Goal: Information Seeking & Learning: Learn about a topic

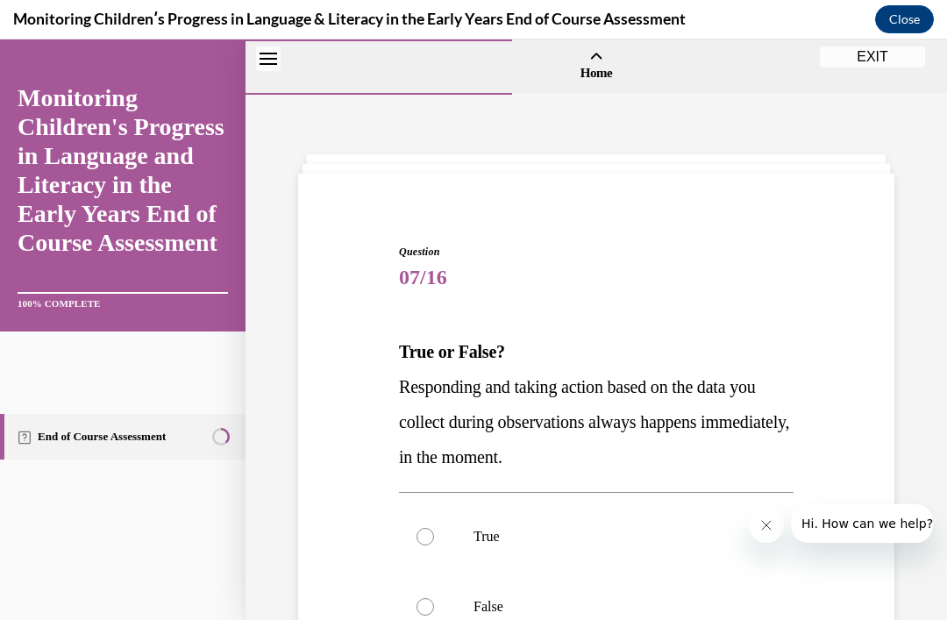
scroll to position [60, 0]
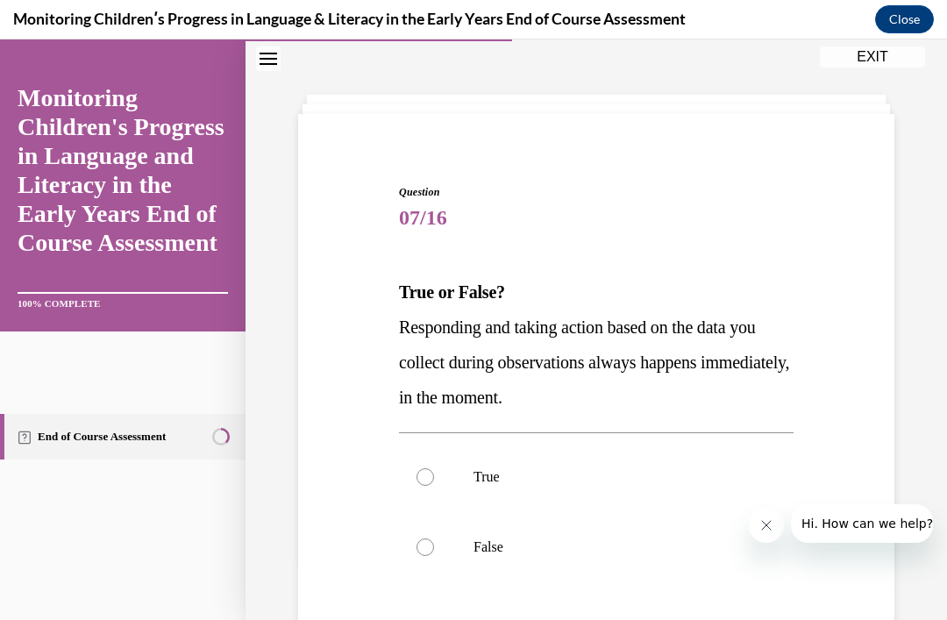
click at [485, 552] on p "False" at bounding box center [611, 547] width 276 height 18
click at [434, 552] on input "False" at bounding box center [425, 547] width 18 height 18
radio input "true"
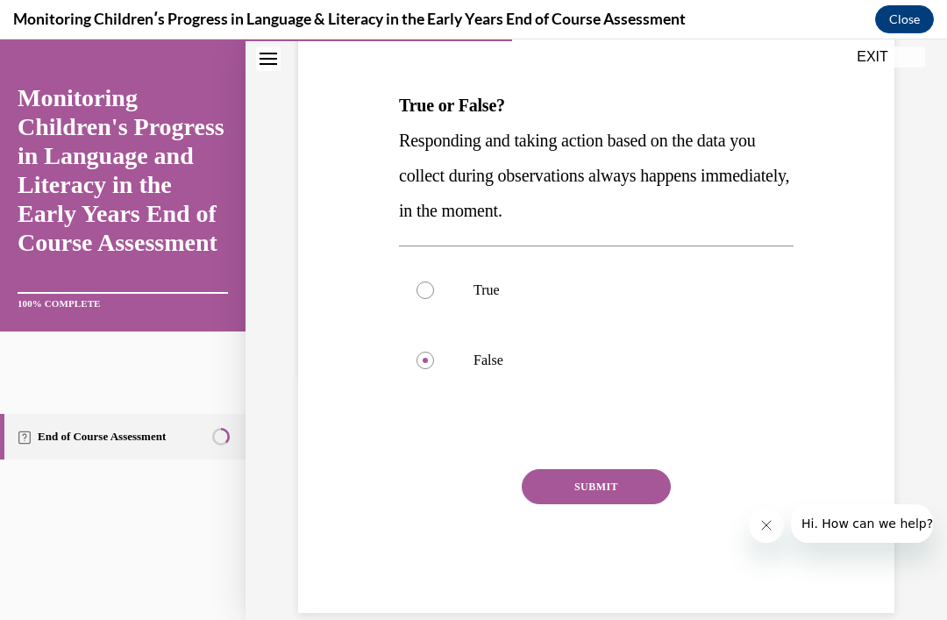
click at [597, 481] on button "SUBMIT" at bounding box center [596, 486] width 149 height 35
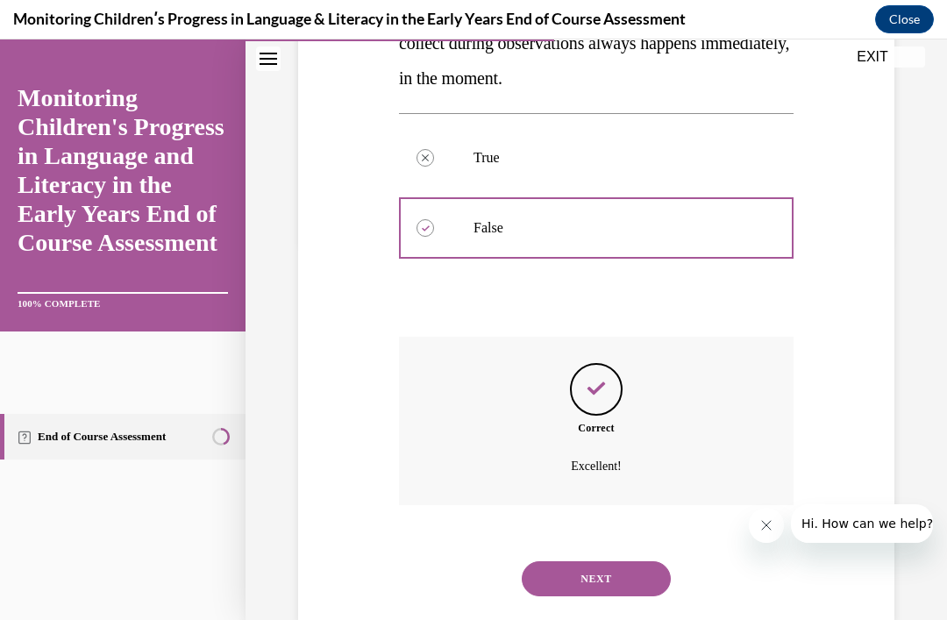
scroll to position [394, 0]
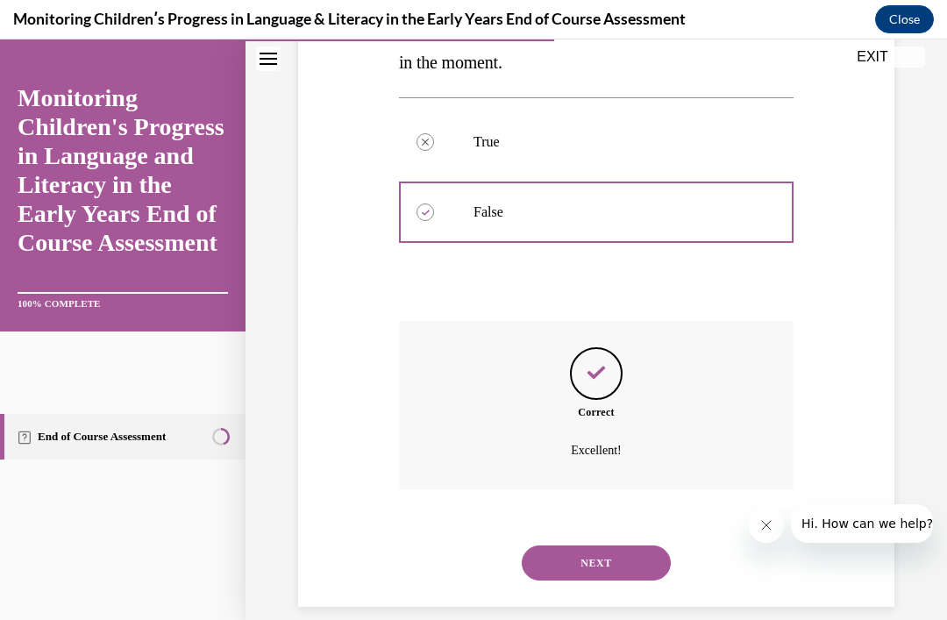
click at [626, 545] on button "NEXT" at bounding box center [596, 562] width 149 height 35
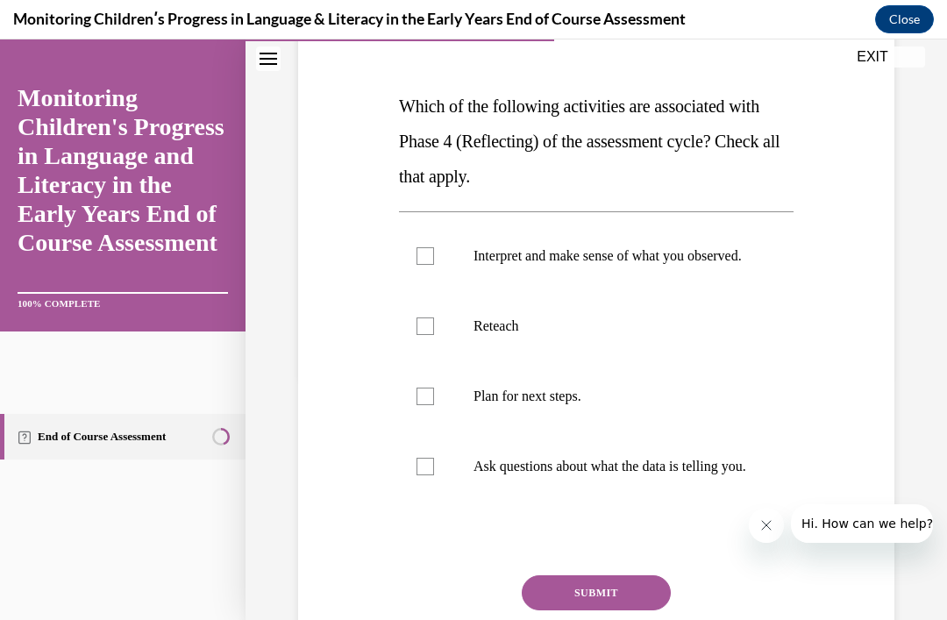
scroll to position [245, 0]
click at [706, 286] on label "Interpret and make sense of what you observed." at bounding box center [596, 256] width 394 height 70
click at [434, 265] on input "Interpret and make sense of what you observed." at bounding box center [425, 256] width 18 height 18
checkbox input "true"
click at [657, 405] on p "Plan for next steps." at bounding box center [611, 396] width 276 height 18
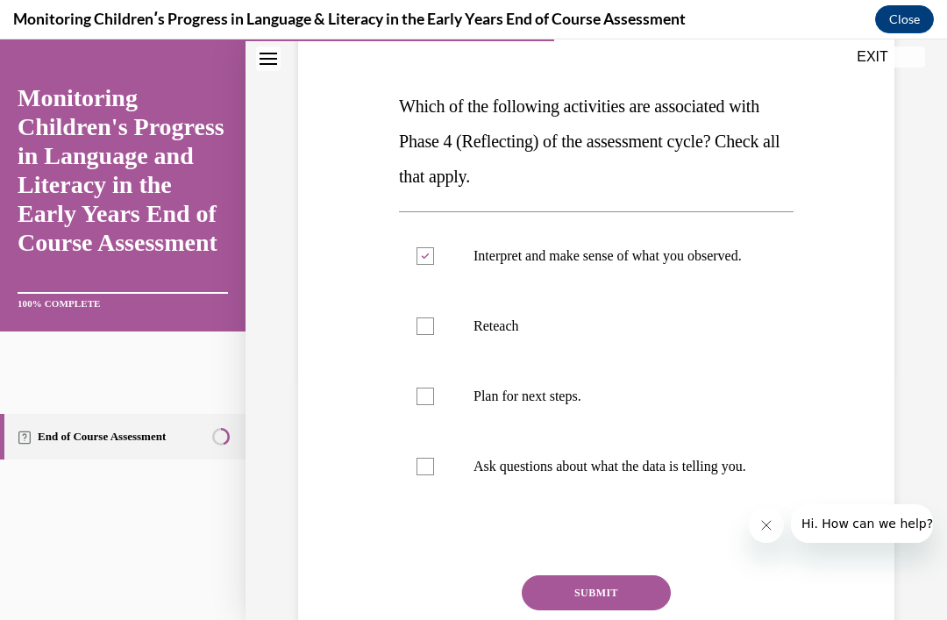
click at [434, 405] on input "Plan for next steps." at bounding box center [425, 396] width 18 height 18
checkbox input "true"
click at [642, 475] on p "Ask questions about what the data is telling you." at bounding box center [611, 467] width 276 height 18
click at [434, 475] on input "Ask questions about what the data is telling you." at bounding box center [425, 467] width 18 height 18
checkbox input "true"
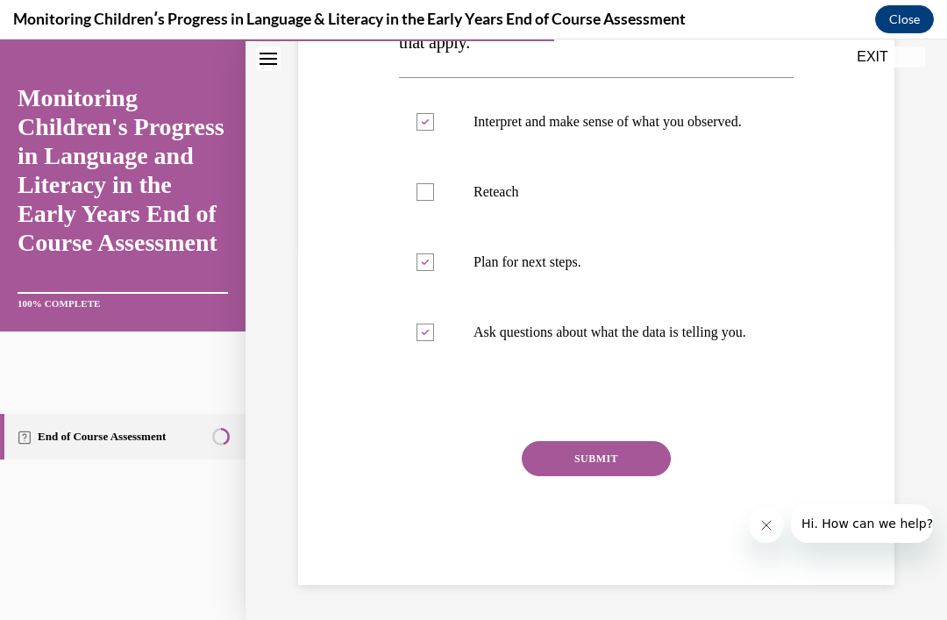
click at [631, 476] on button "SUBMIT" at bounding box center [596, 458] width 149 height 35
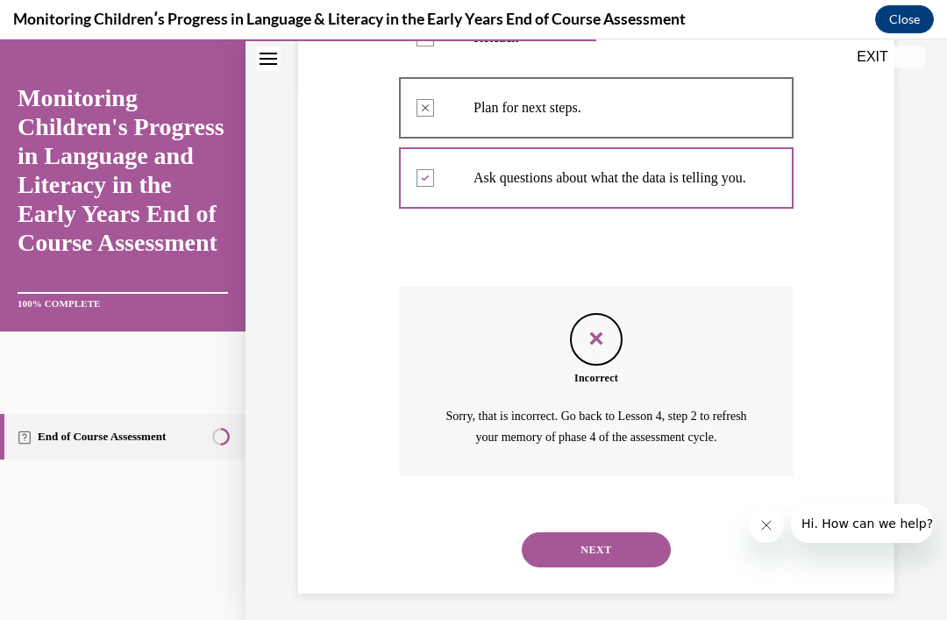
scroll to position [555, 0]
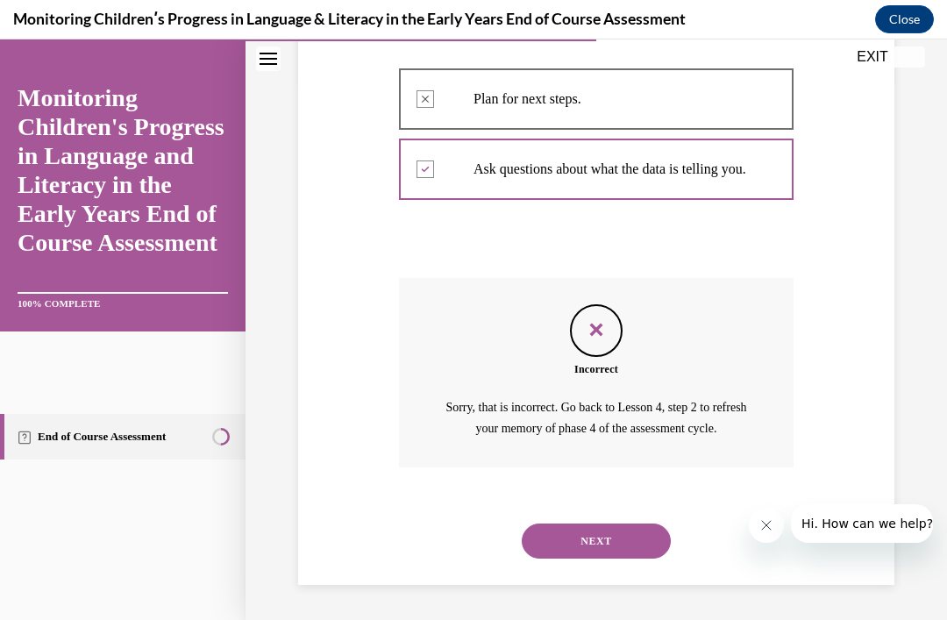
click at [629, 536] on button "NEXT" at bounding box center [596, 540] width 149 height 35
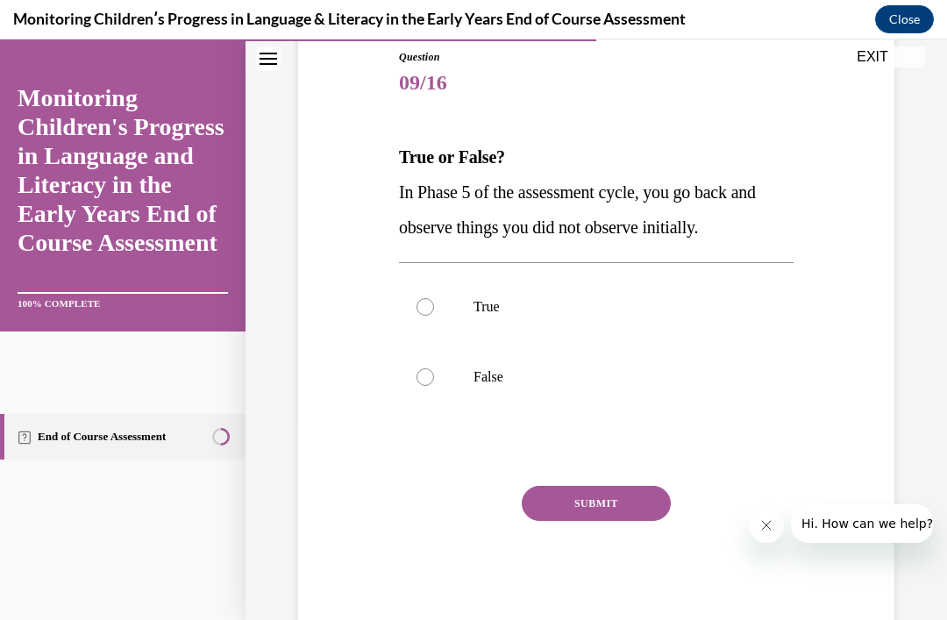
click at [632, 2] on div "Monitoring Childrenʹs Progress in Language & Literacy in the Early Years End of…" at bounding box center [473, 19] width 947 height 39
click at [545, 311] on p "True" at bounding box center [611, 307] width 276 height 18
click at [434, 311] on input "True" at bounding box center [425, 307] width 18 height 18
radio input "true"
click at [620, 516] on button "SUBMIT" at bounding box center [596, 503] width 149 height 35
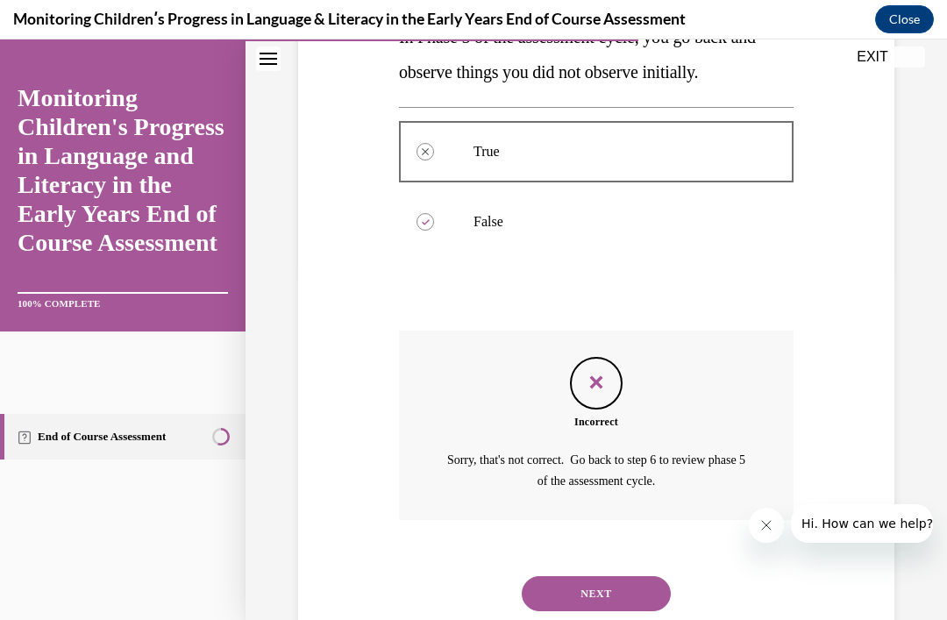
scroll to position [380, 0]
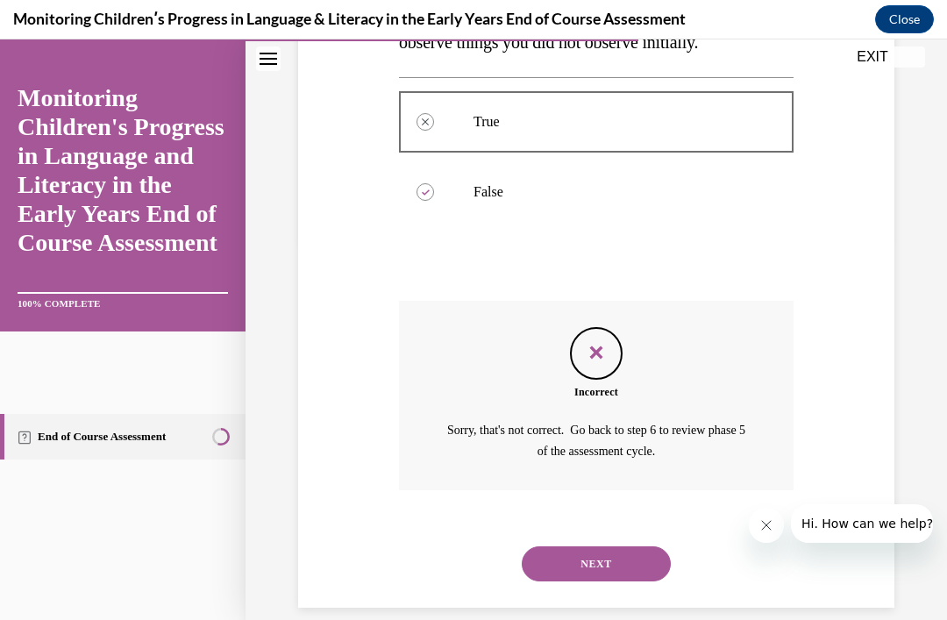
click at [621, 557] on button "NEXT" at bounding box center [596, 563] width 149 height 35
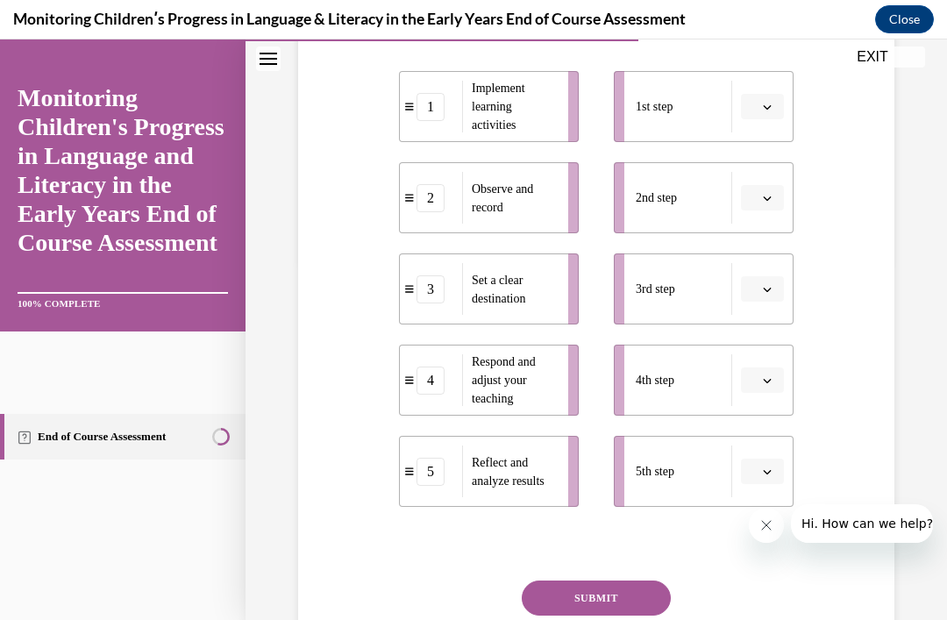
scroll to position [359, 0]
click at [764, 294] on icon "button" at bounding box center [767, 289] width 9 height 9
click at [758, 391] on span "1" at bounding box center [755, 398] width 6 height 14
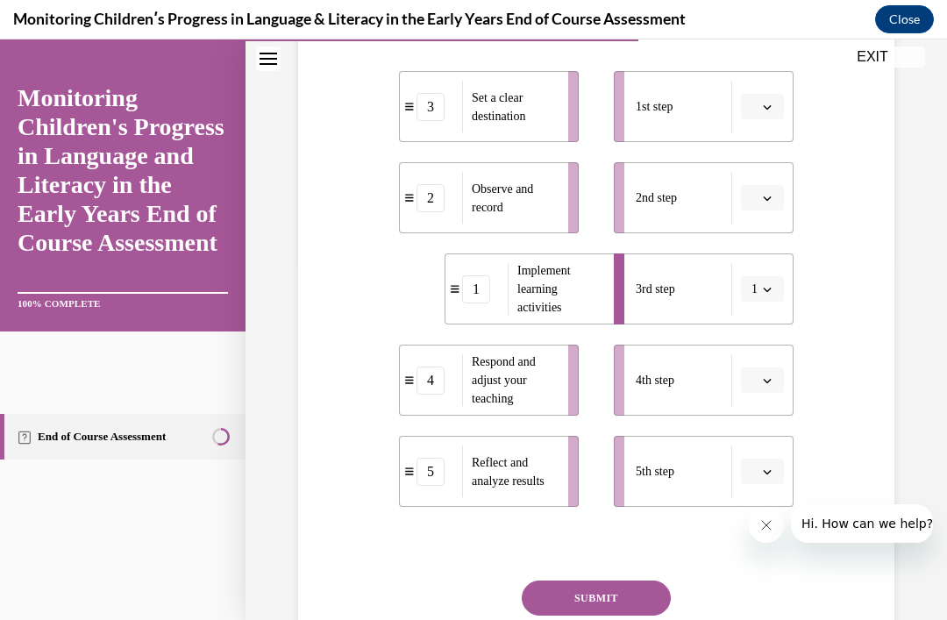
click at [771, 295] on span "button" at bounding box center [767, 289] width 12 height 12
click at [781, 524] on button "Close message from company" at bounding box center [766, 525] width 35 height 35
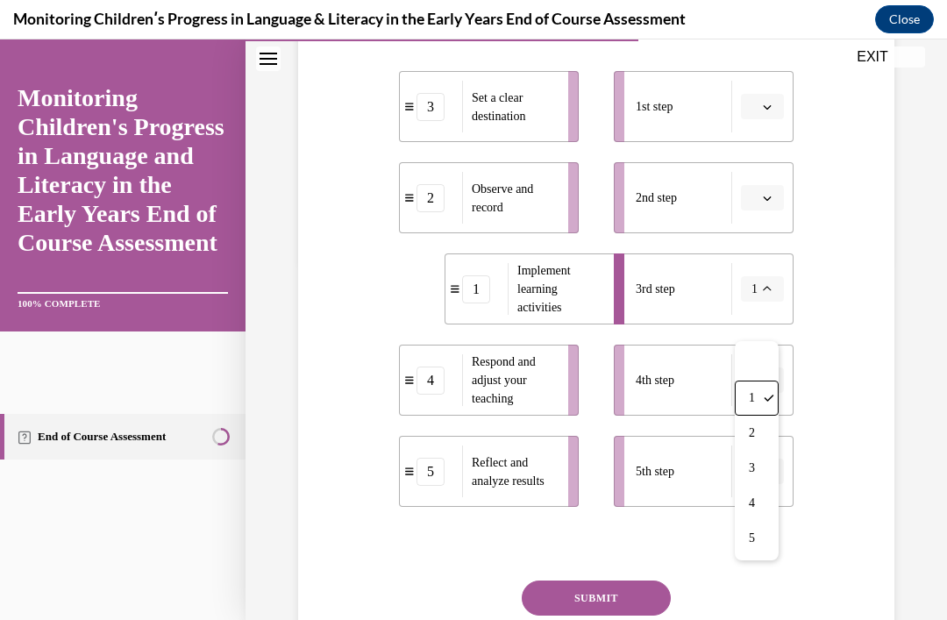
click at [894, 274] on div "Question 10/16 Put the steps of the assessment cycle in the right order! 3 Set …" at bounding box center [596, 278] width 605 height 892
click at [756, 116] on span "Please select an option" at bounding box center [754, 107] width 6 height 18
click at [768, 277] on div "3" at bounding box center [760, 285] width 44 height 35
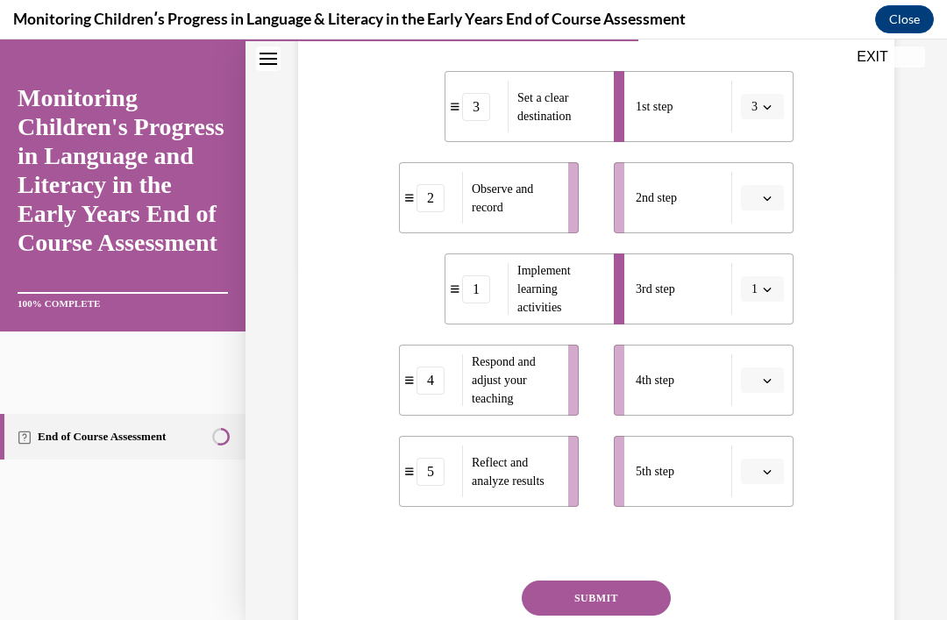
click at [769, 294] on icon "button" at bounding box center [767, 289] width 9 height 9
click at [428, 212] on div "2" at bounding box center [430, 198] width 28 height 28
click at [440, 212] on div "2" at bounding box center [430, 198] width 28 height 28
click at [441, 212] on div "2" at bounding box center [430, 198] width 28 height 28
click at [769, 202] on icon "button" at bounding box center [767, 198] width 9 height 9
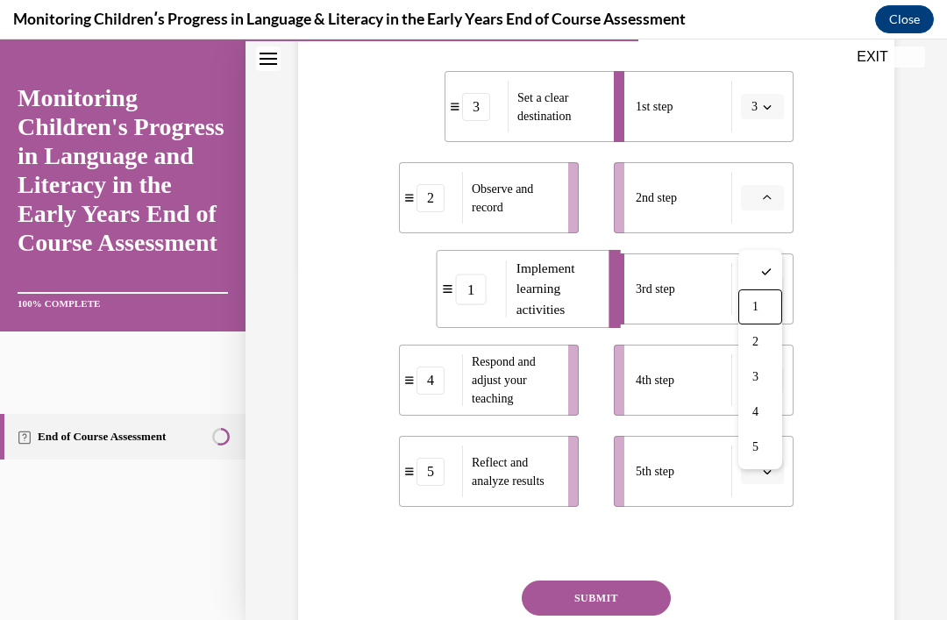
click at [760, 307] on div "1" at bounding box center [760, 306] width 44 height 35
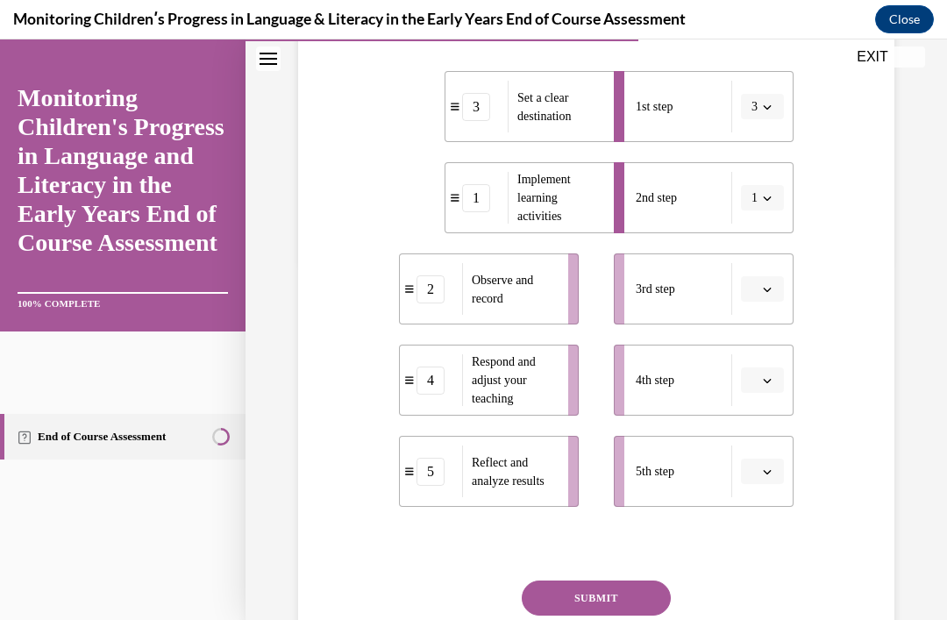
click at [755, 302] on button "button" at bounding box center [762, 289] width 43 height 26
click at [768, 422] on div "2" at bounding box center [760, 432] width 44 height 35
click at [769, 398] on li "4th step" at bounding box center [704, 379] width 180 height 71
click at [749, 485] on button "button" at bounding box center [762, 471] width 43 height 26
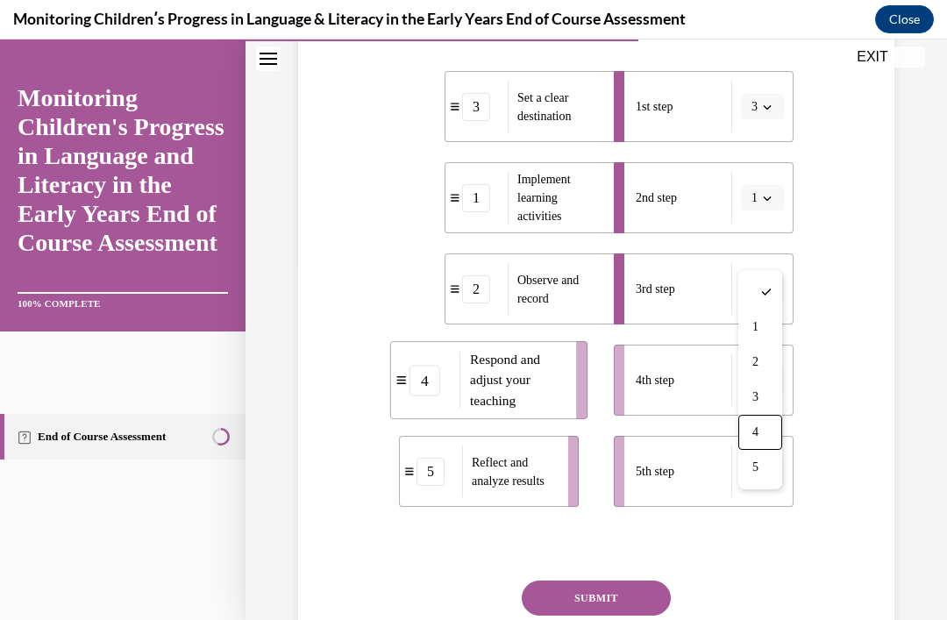
click at [764, 434] on div "4" at bounding box center [760, 432] width 44 height 35
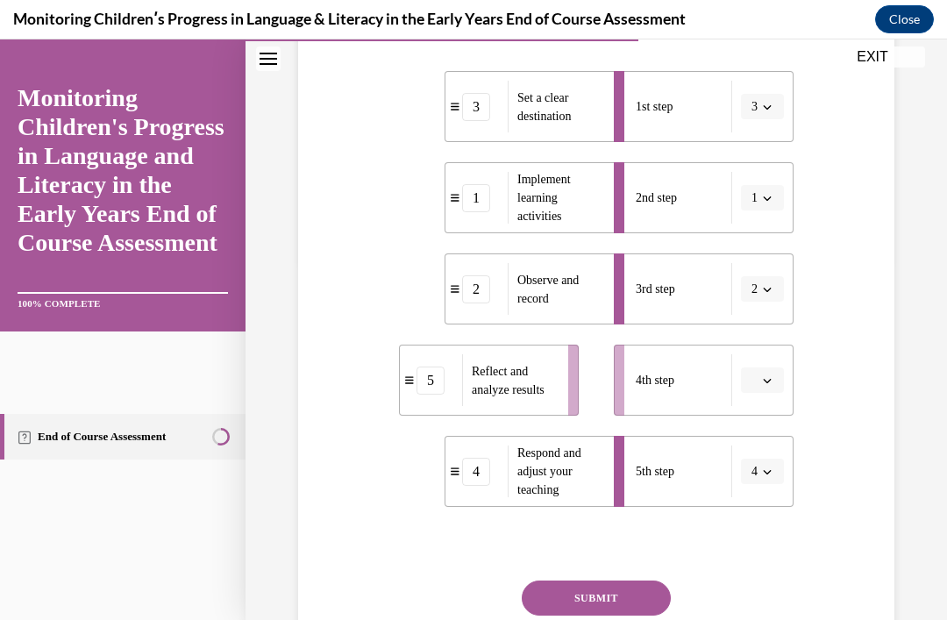
click at [768, 485] on button "4" at bounding box center [762, 471] width 43 height 26
click at [754, 475] on div "5" at bounding box center [757, 467] width 44 height 35
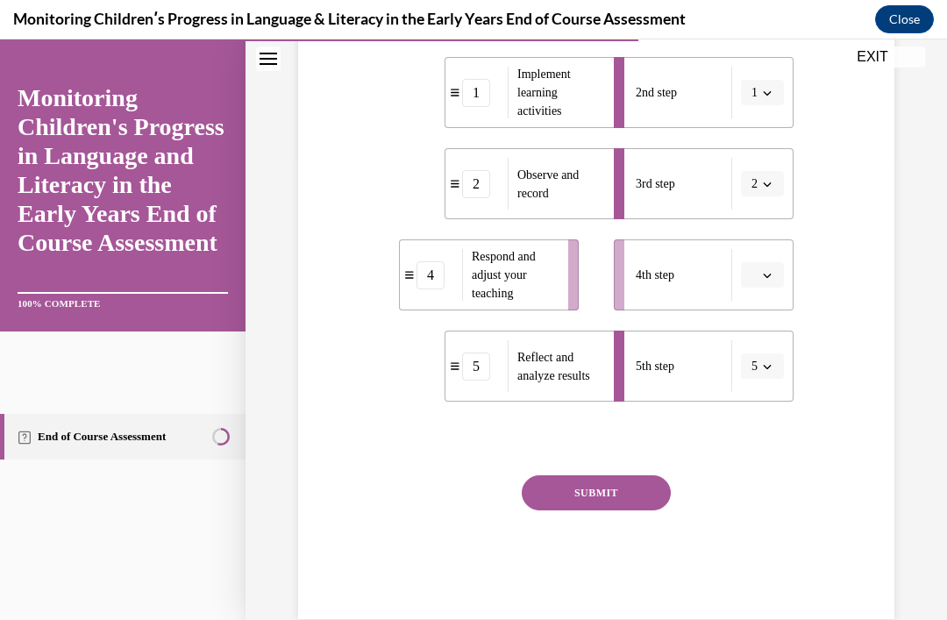
scroll to position [465, 0]
click at [765, 288] on button "button" at bounding box center [762, 275] width 43 height 26
click at [763, 478] on div "4" at bounding box center [760, 489] width 44 height 35
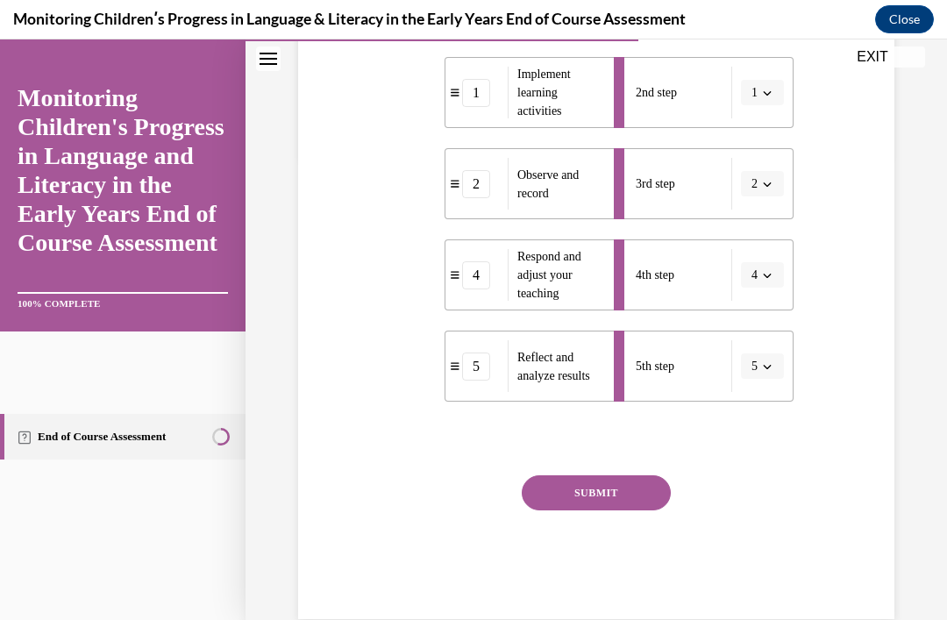
click at [769, 280] on icon "button" at bounding box center [767, 275] width 9 height 9
click at [757, 528] on div "5" at bounding box center [757, 524] width 44 height 35
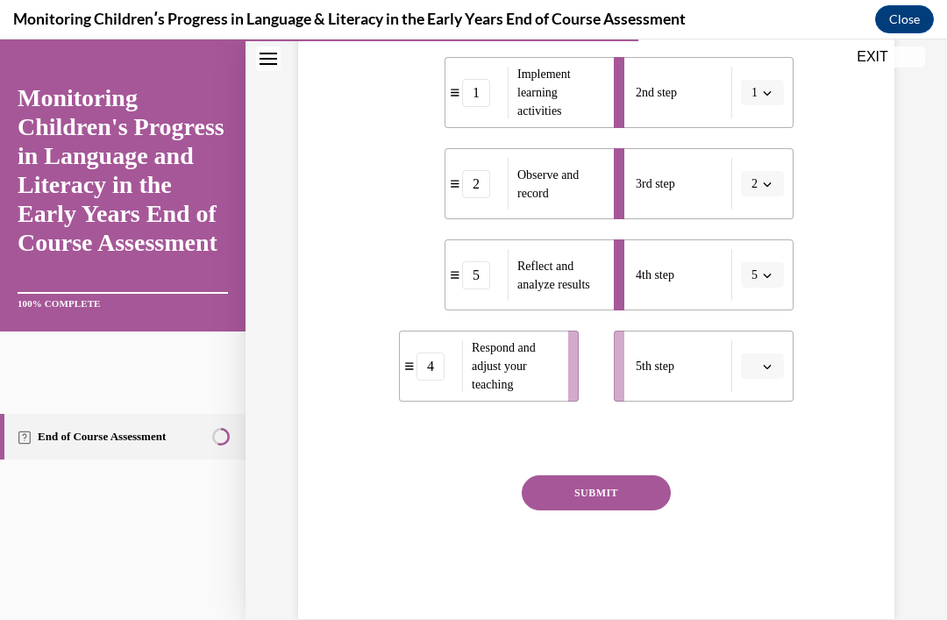
click at [751, 375] on span "Please select an option" at bounding box center [754, 367] width 6 height 18
click at [761, 330] on div "4" at bounding box center [760, 326] width 44 height 35
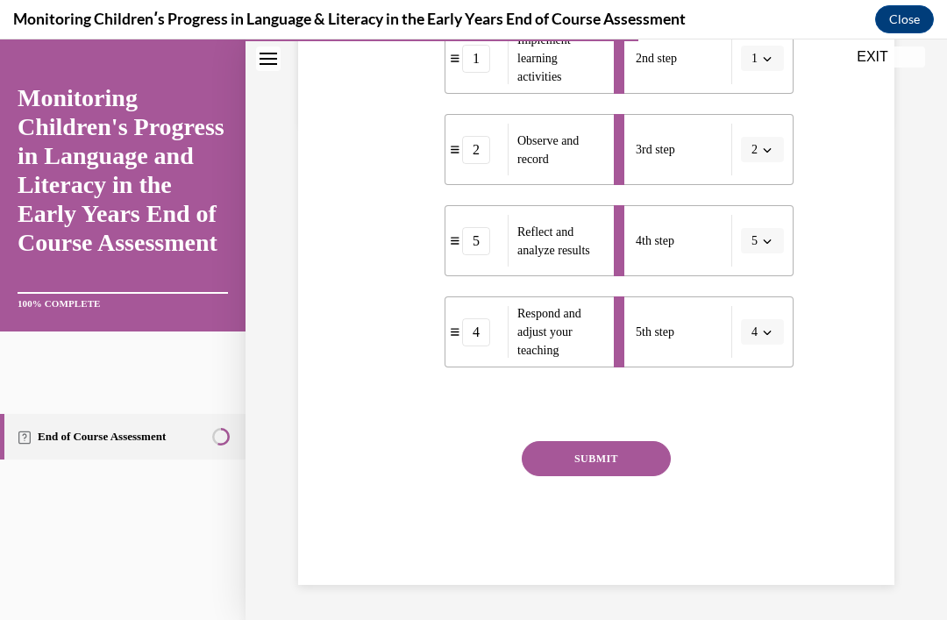
scroll to position [513, 0]
click at [606, 476] on button "SUBMIT" at bounding box center [596, 458] width 149 height 35
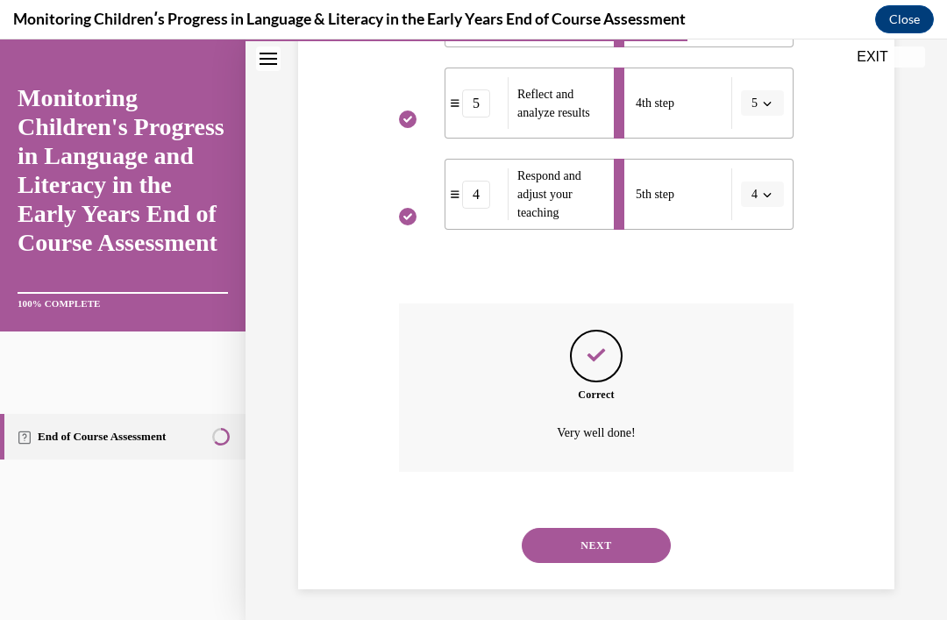
scroll to position [654, 0]
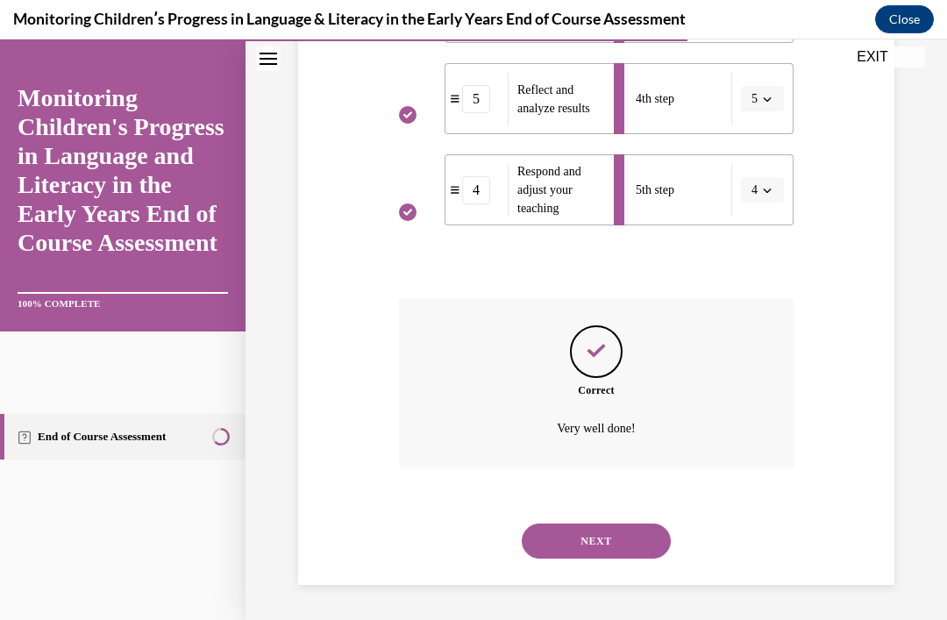
click at [627, 543] on button "NEXT" at bounding box center [596, 540] width 149 height 35
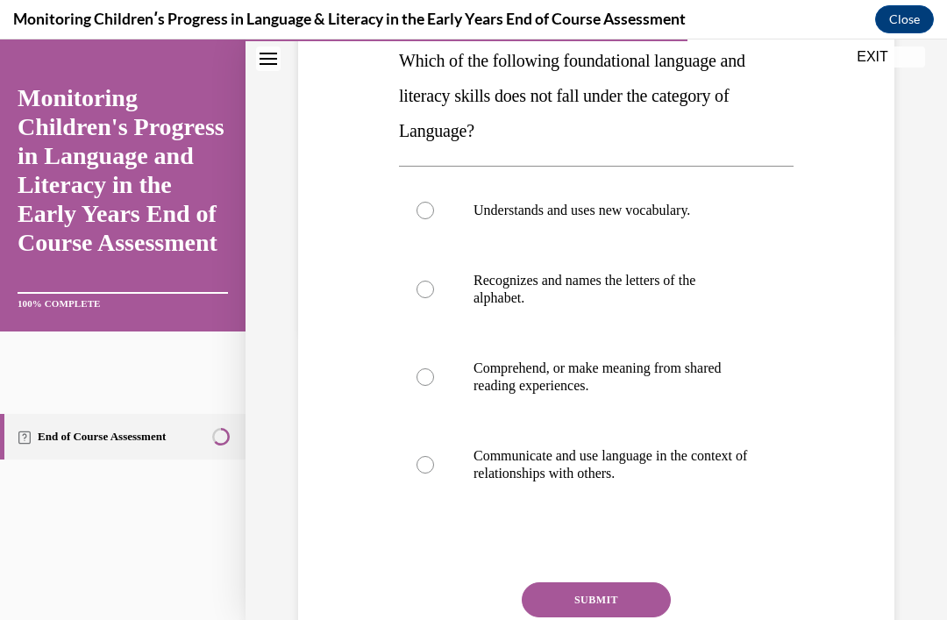
scroll to position [291, 0]
click at [630, 283] on p "Recognizes and names the letters of the alphabet." at bounding box center [611, 289] width 276 height 35
click at [434, 283] on input "Recognizes and names the letters of the alphabet." at bounding box center [425, 289] width 18 height 18
radio input "true"
click at [659, 584] on button "SUBMIT" at bounding box center [596, 599] width 149 height 35
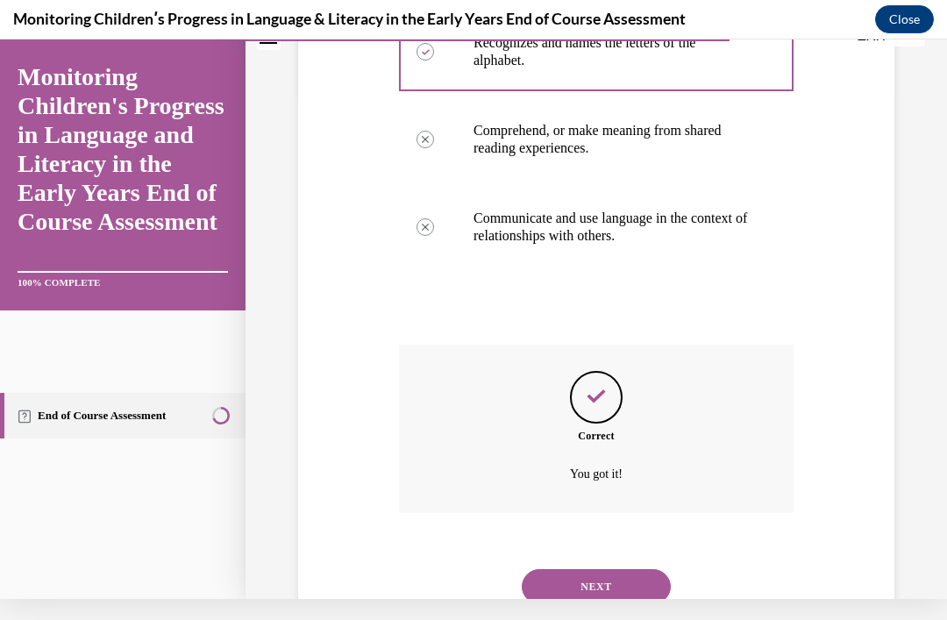
scroll to position [552, 0]
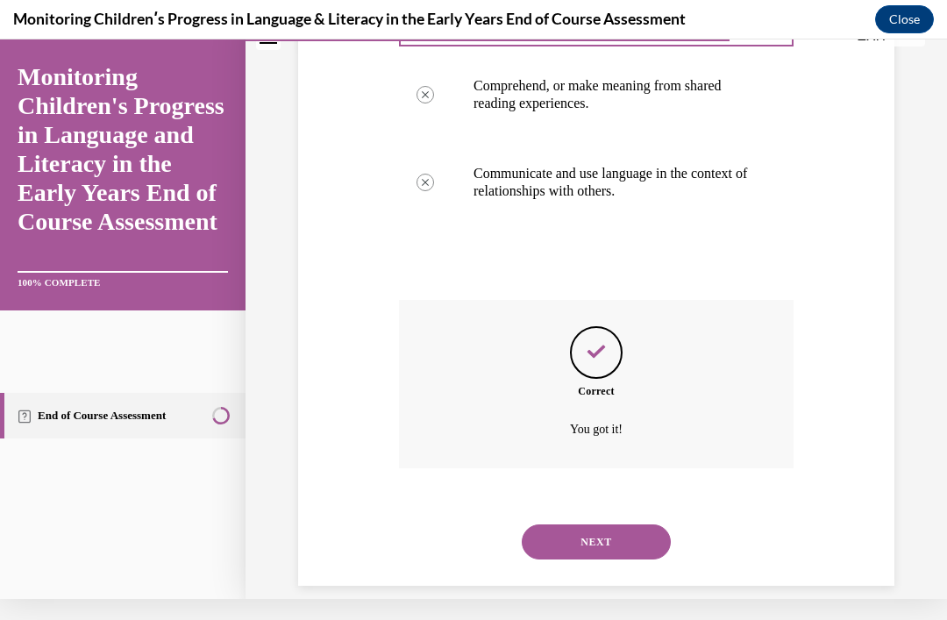
click at [638, 524] on button "NEXT" at bounding box center [596, 541] width 149 height 35
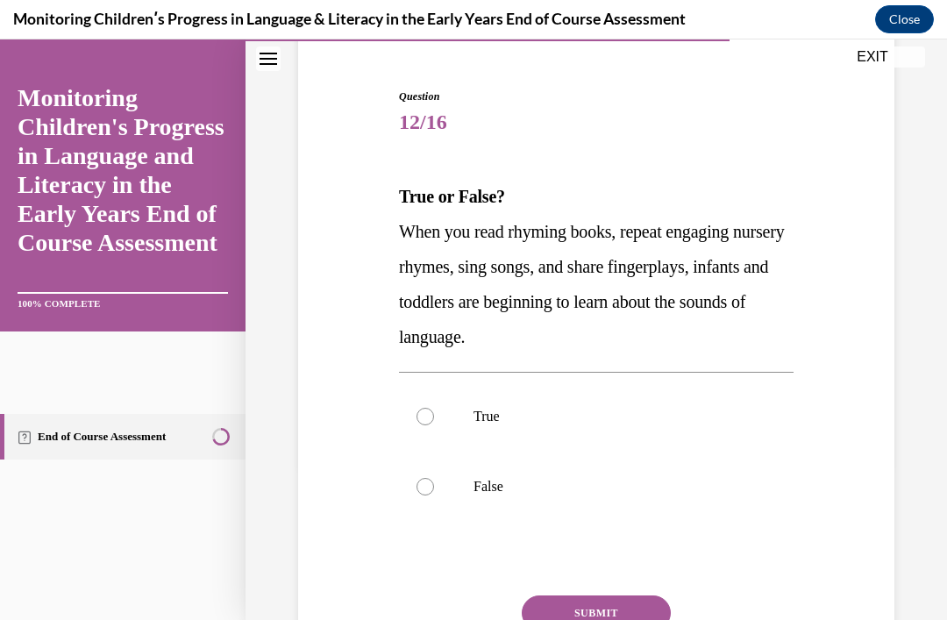
scroll to position [155, 0]
click at [634, 377] on div "True False" at bounding box center [596, 451] width 394 height 159
click at [673, 426] on label "True" at bounding box center [596, 416] width 394 height 70
click at [434, 425] on input "True" at bounding box center [425, 417] width 18 height 18
radio input "true"
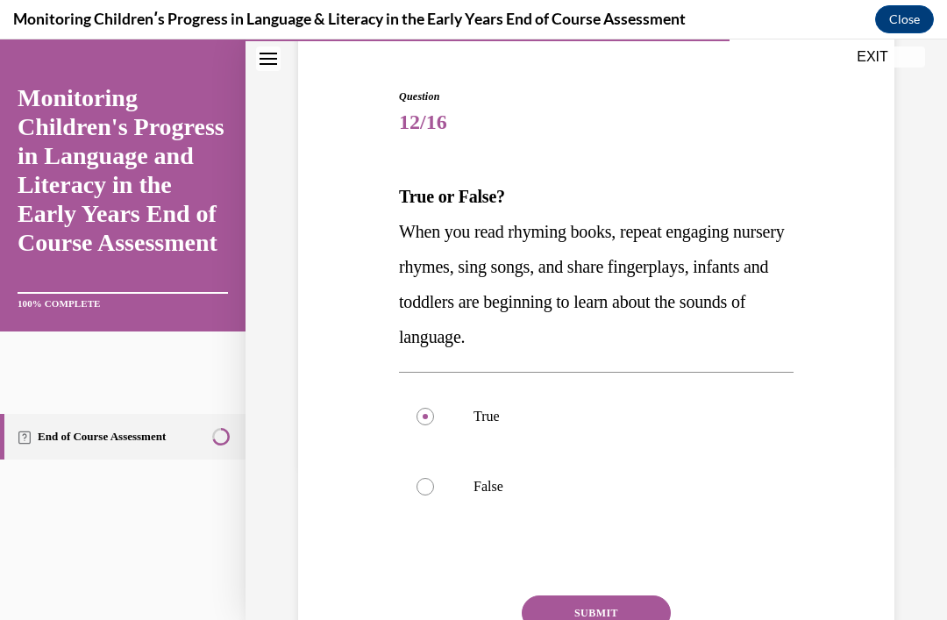
click at [618, 590] on div "Question 12/16 True or False? When you read rhyming books, repeat engaging nurs…" at bounding box center [596, 414] width 394 height 650
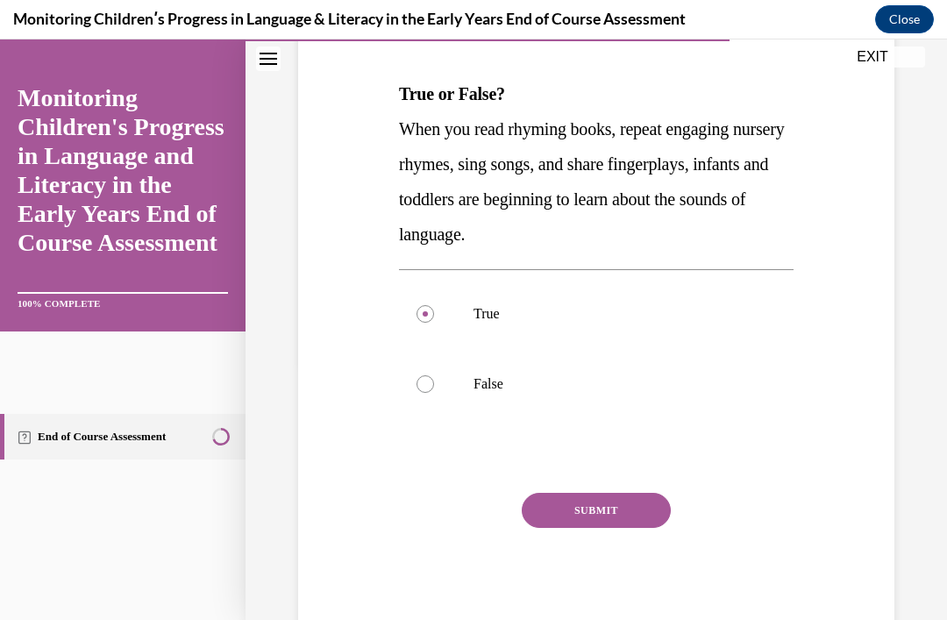
scroll to position [279, 0]
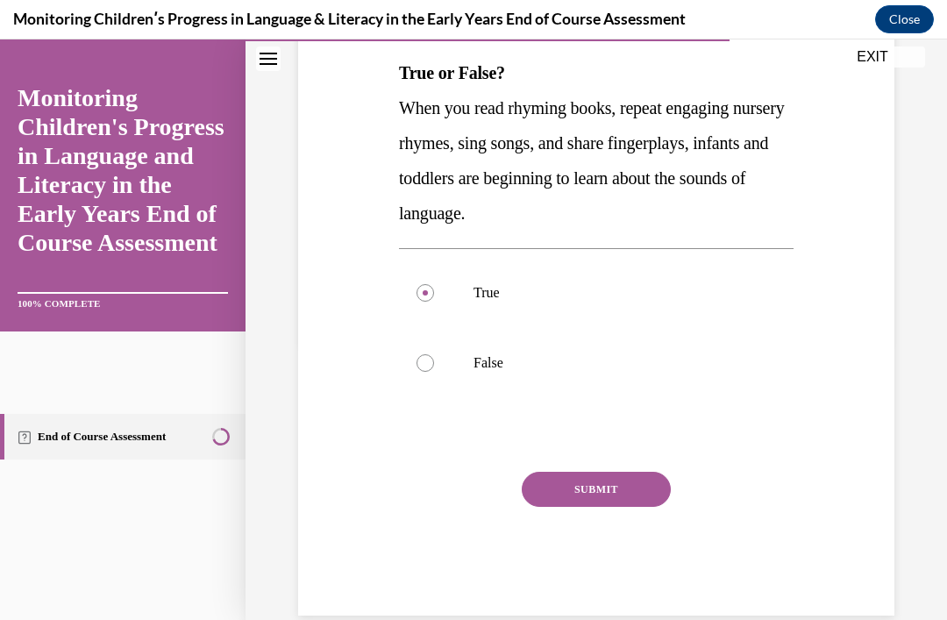
click at [734, 284] on p "True" at bounding box center [611, 293] width 276 height 18
click at [434, 284] on input "True" at bounding box center [425, 293] width 18 height 18
click at [628, 486] on button "SUBMIT" at bounding box center [596, 489] width 149 height 35
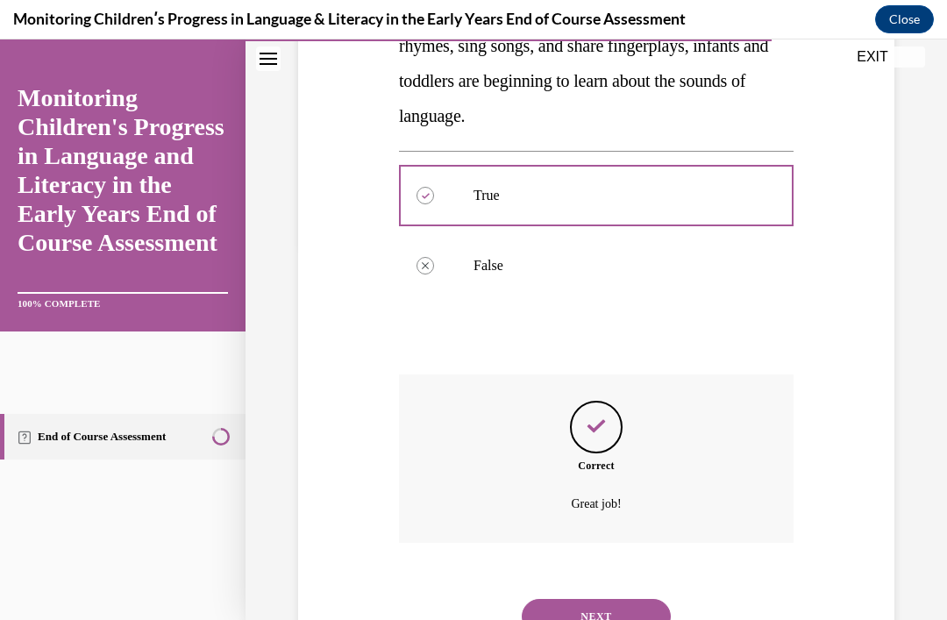
scroll to position [429, 0]
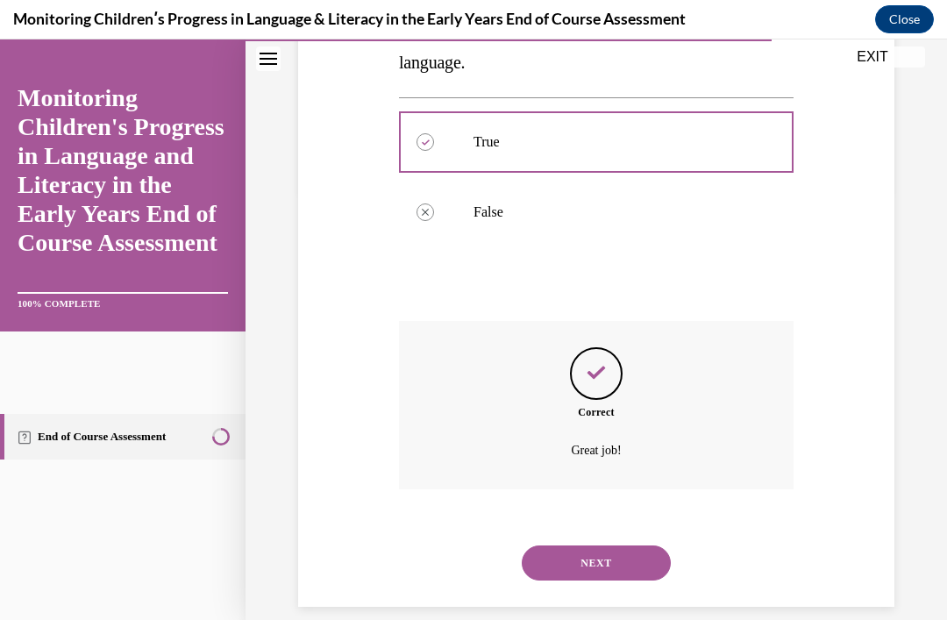
click at [639, 545] on button "NEXT" at bounding box center [596, 562] width 149 height 35
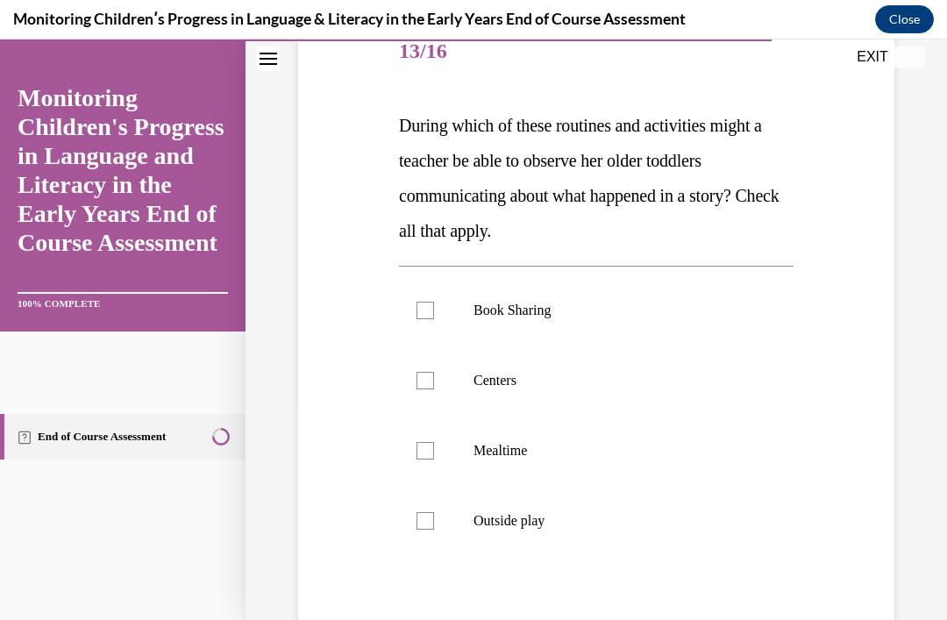
scroll to position [226, 0]
click at [651, 315] on p "Book Sharing" at bounding box center [611, 311] width 276 height 18
click at [434, 315] on input "Book Sharing" at bounding box center [425, 311] width 18 height 18
checkbox input "true"
click at [674, 388] on p "Centers" at bounding box center [611, 381] width 276 height 18
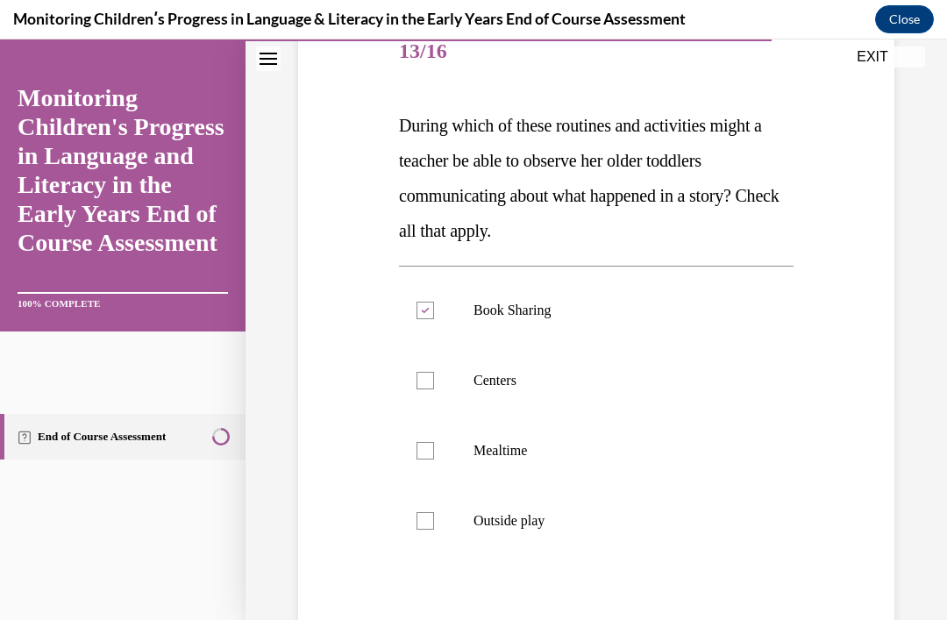
click at [434, 388] on input "Centers" at bounding box center [425, 381] width 18 height 18
click at [662, 390] on label "Centers" at bounding box center [596, 380] width 394 height 70
click at [434, 389] on input "Centers" at bounding box center [425, 381] width 18 height 18
checkbox input "false"
click at [653, 464] on label "Mealtime" at bounding box center [596, 450] width 394 height 70
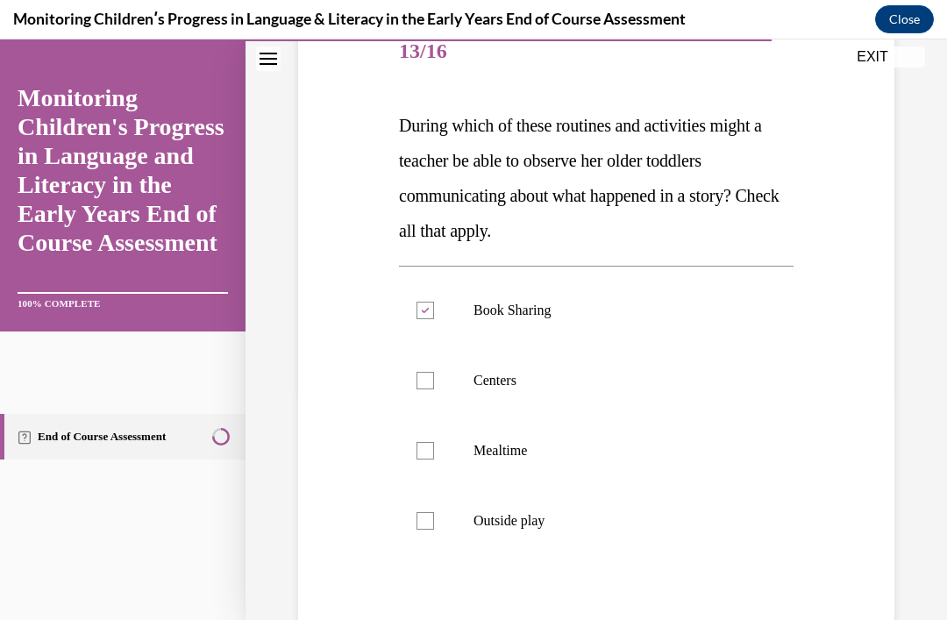
click at [434, 459] on input "Mealtime" at bounding box center [425, 451] width 18 height 18
checkbox input "true"
click at [678, 377] on p "Centers" at bounding box center [611, 381] width 276 height 18
click at [434, 377] on input "Centers" at bounding box center [425, 381] width 18 height 18
checkbox input "true"
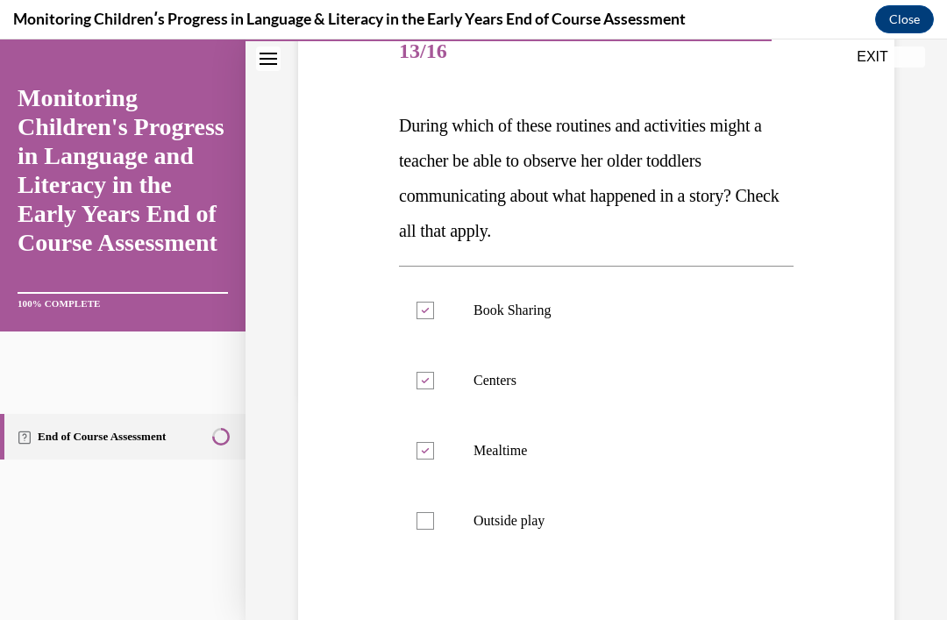
click at [629, 535] on label "Outside play" at bounding box center [596, 521] width 394 height 70
click at [434, 529] on input "Outside play" at bounding box center [425, 521] width 18 height 18
checkbox input "true"
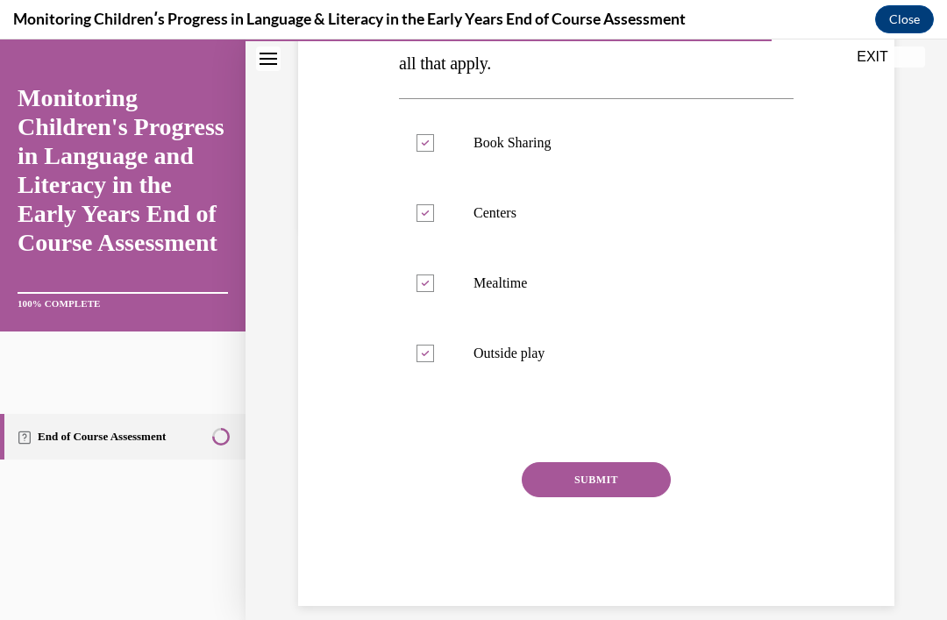
click at [639, 469] on button "SUBMIT" at bounding box center [596, 479] width 149 height 35
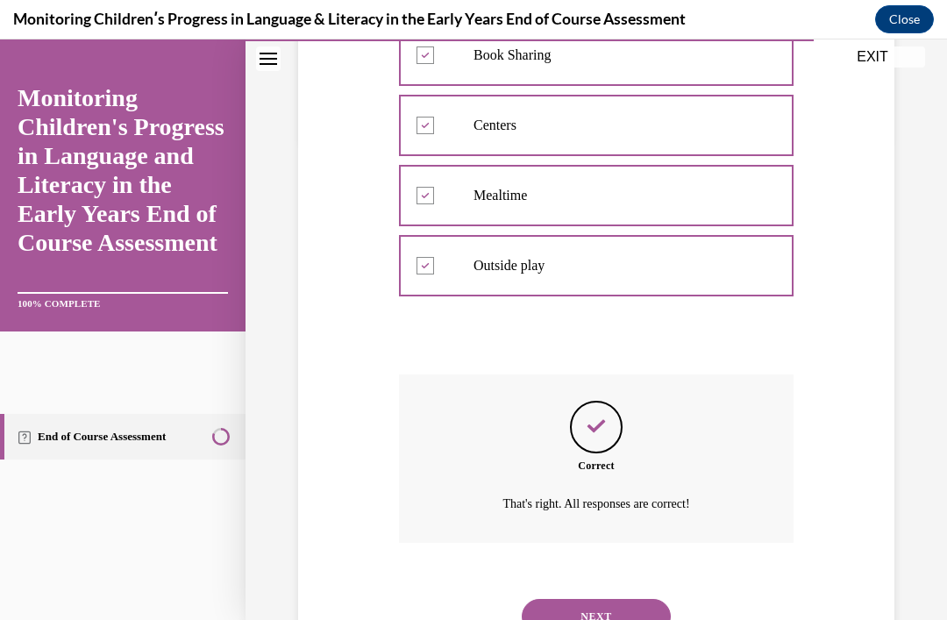
scroll to position [535, 0]
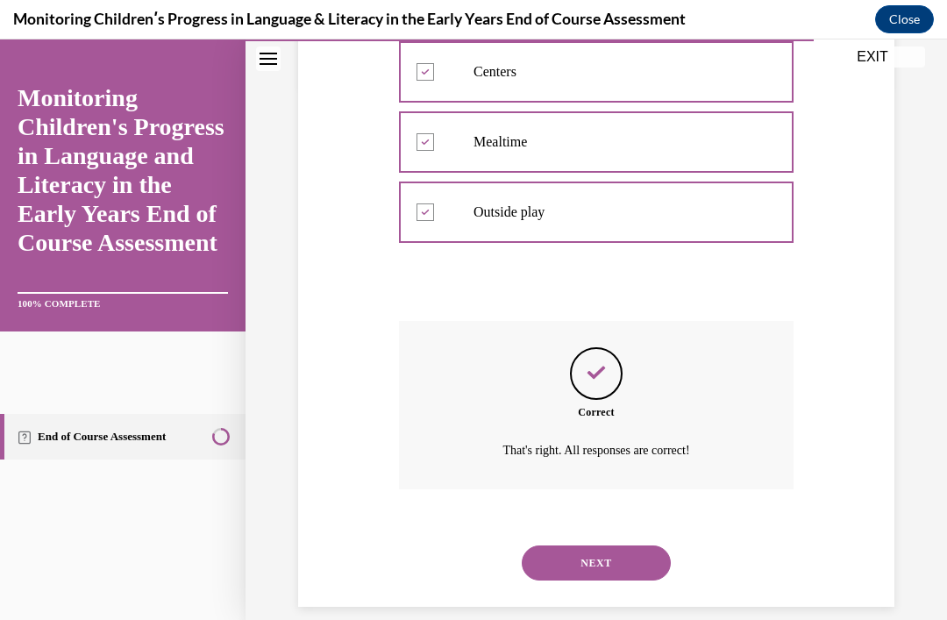
click at [648, 545] on button "NEXT" at bounding box center [596, 562] width 149 height 35
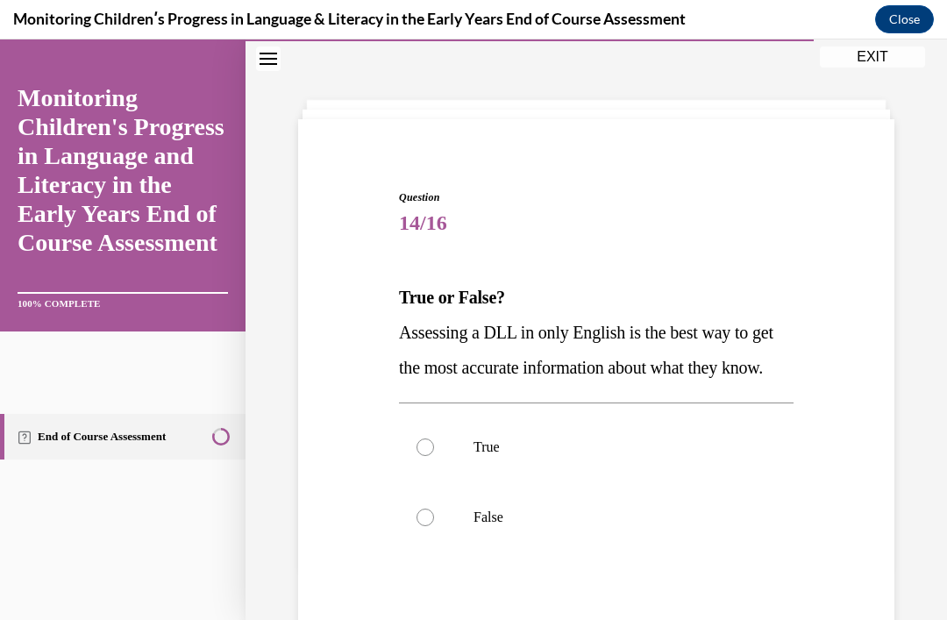
scroll to position [63, 0]
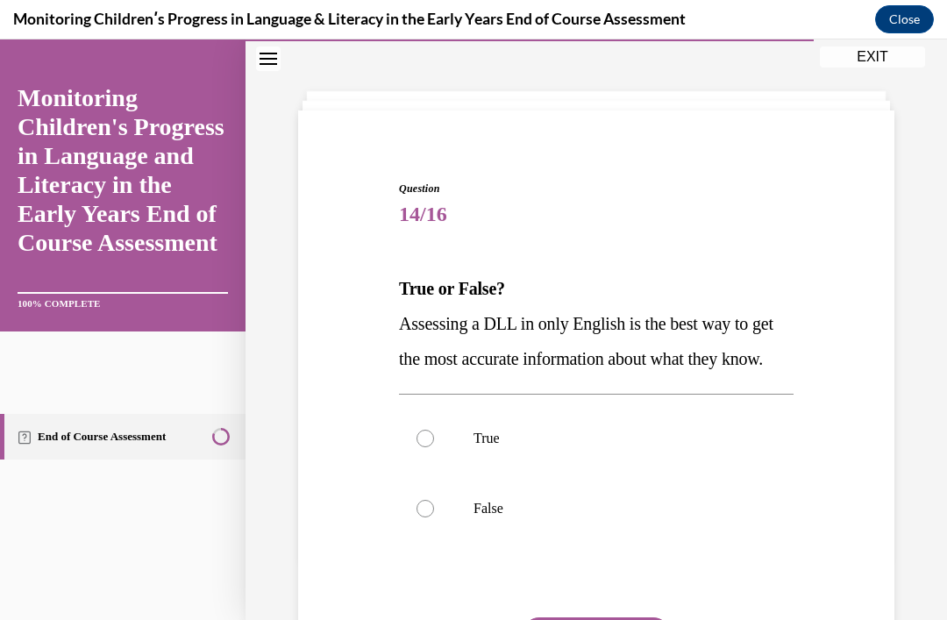
click at [660, 531] on label "False" at bounding box center [596, 508] width 394 height 70
click at [434, 517] on input "False" at bounding box center [425, 509] width 18 height 18
radio input "true"
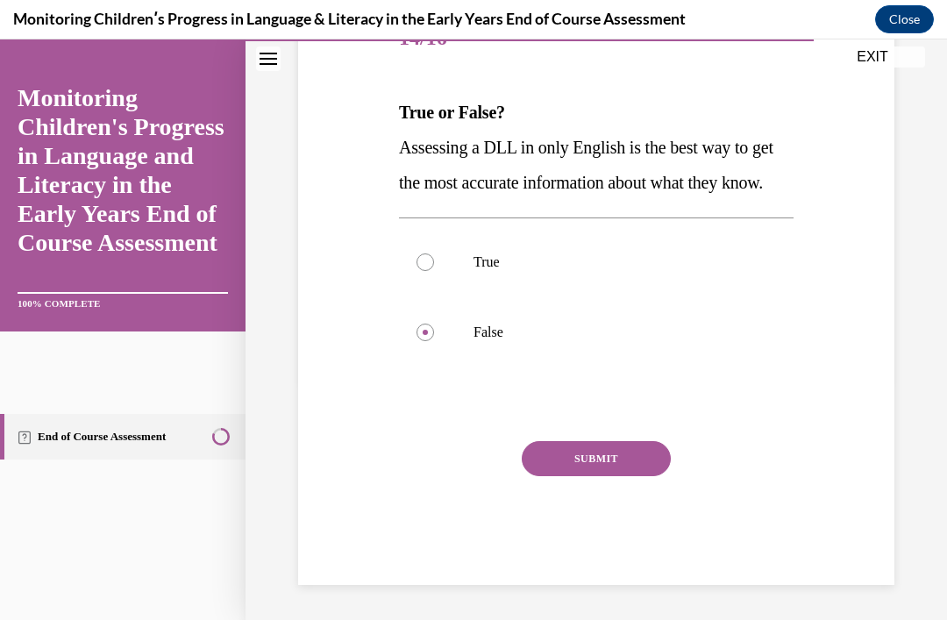
click at [635, 476] on button "SUBMIT" at bounding box center [596, 458] width 149 height 35
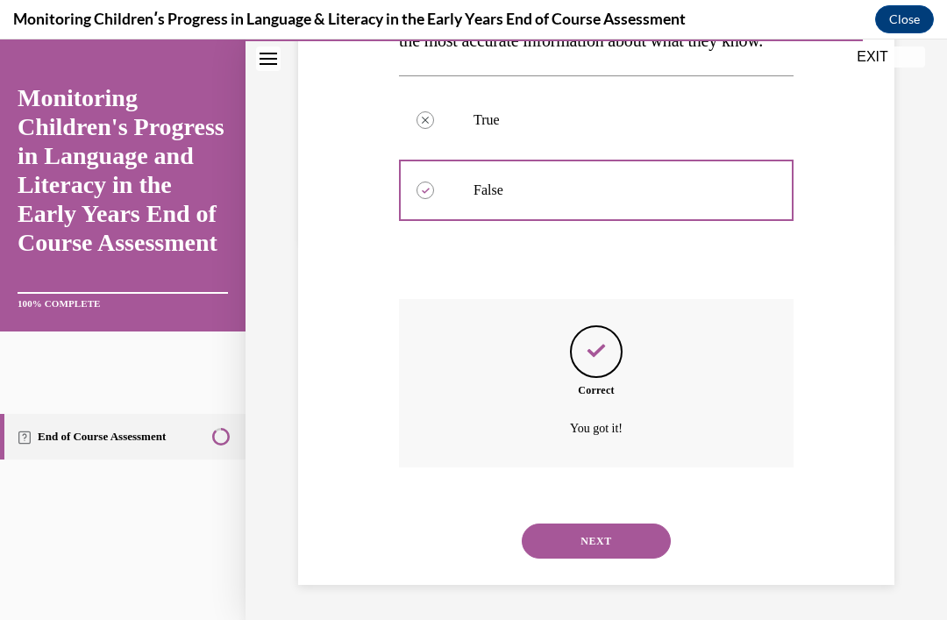
scroll to position [394, 0]
click at [617, 533] on button "NEXT" at bounding box center [596, 540] width 149 height 35
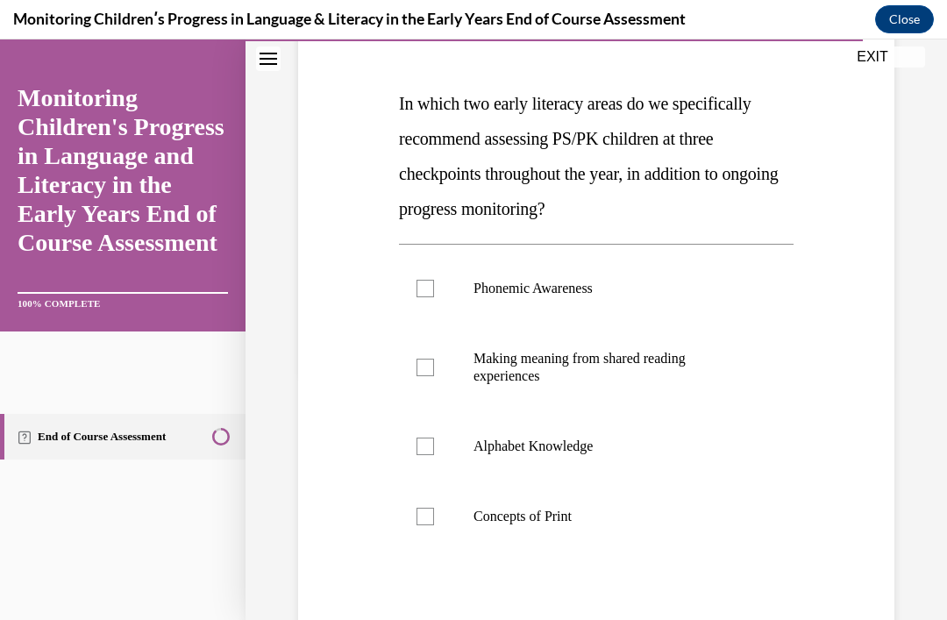
scroll to position [248, 0]
click at [705, 292] on p "Phonemic Awareness" at bounding box center [611, 289] width 276 height 18
click at [434, 292] on input "Phonemic Awareness" at bounding box center [425, 289] width 18 height 18
checkbox input "true"
click at [735, 448] on p "Alphabet Knowledge" at bounding box center [611, 446] width 276 height 18
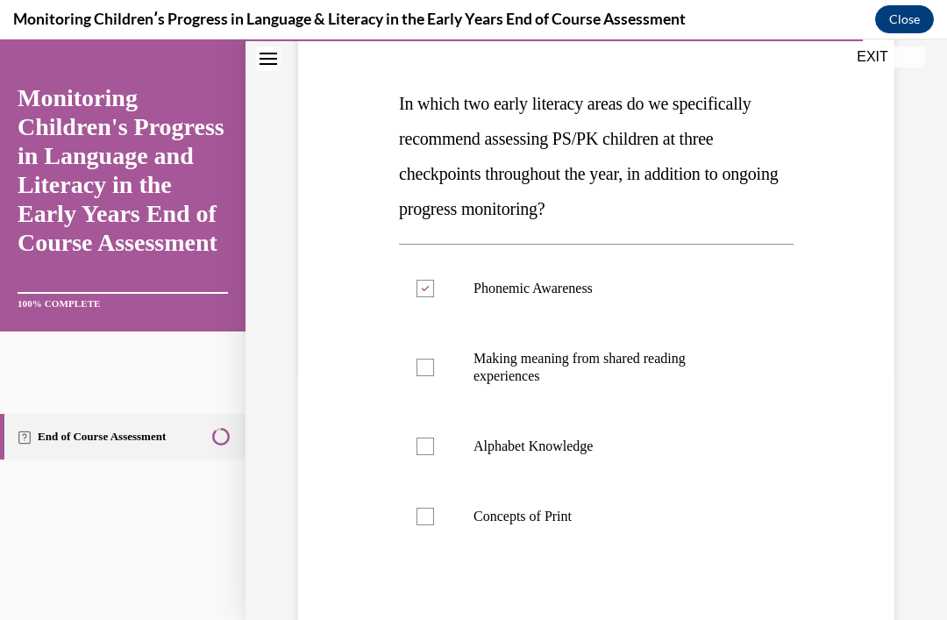
click at [434, 448] on input "Alphabet Knowledge" at bounding box center [425, 446] width 18 height 18
checkbox input "true"
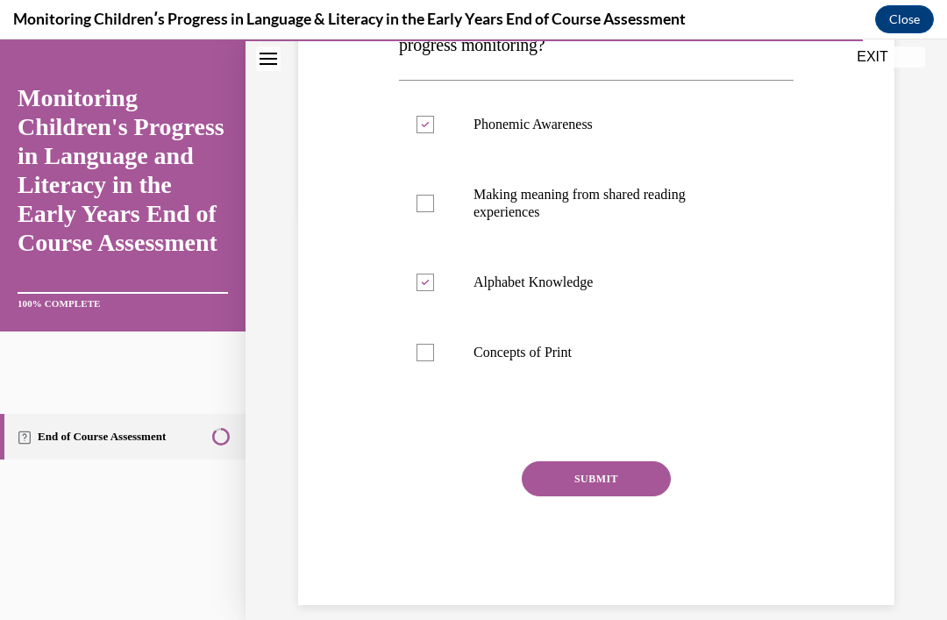
scroll to position [411, 0]
click at [669, 475] on button "SUBMIT" at bounding box center [596, 479] width 149 height 35
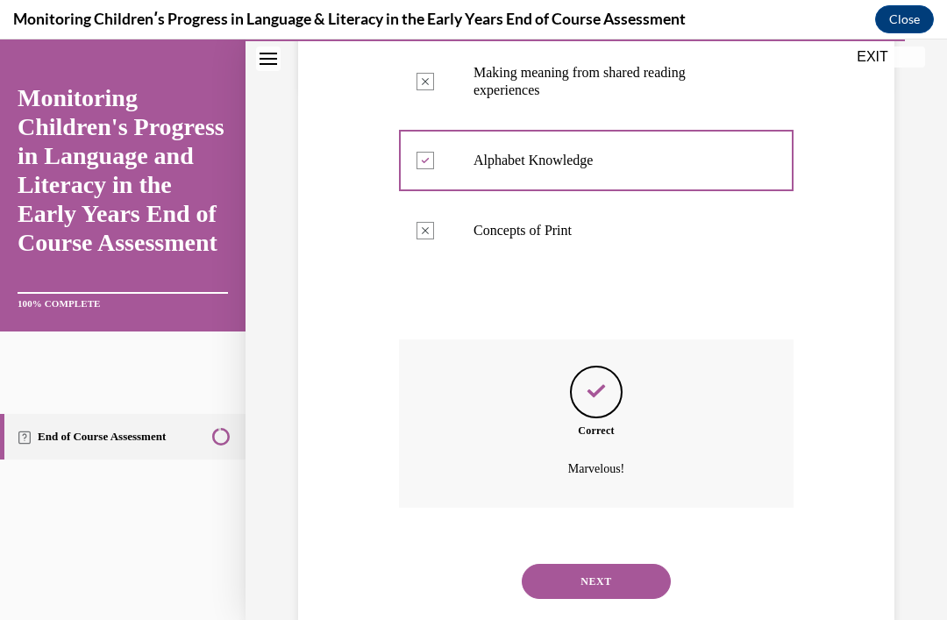
scroll to position [552, 0]
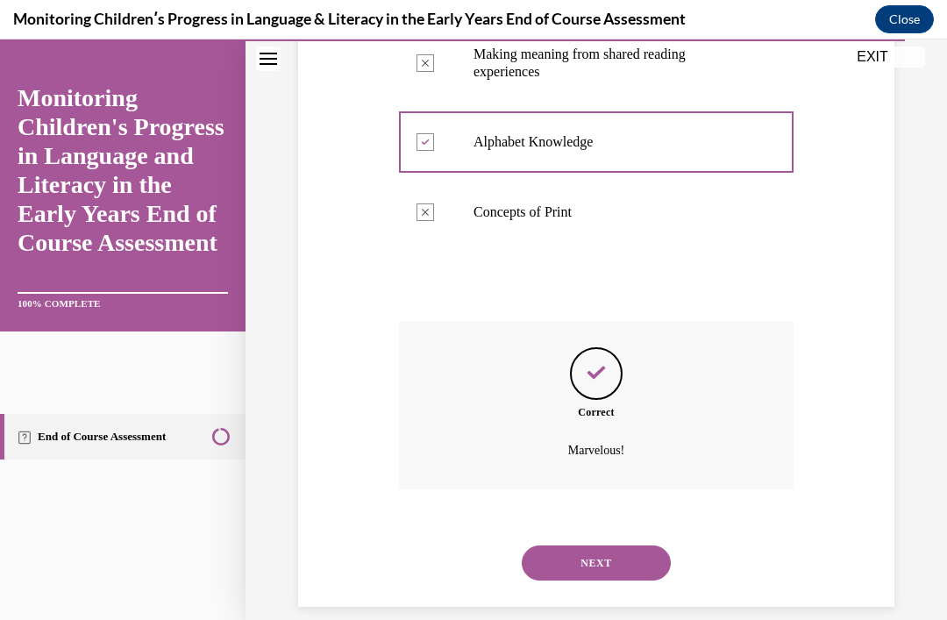
click at [652, 545] on button "NEXT" at bounding box center [596, 562] width 149 height 35
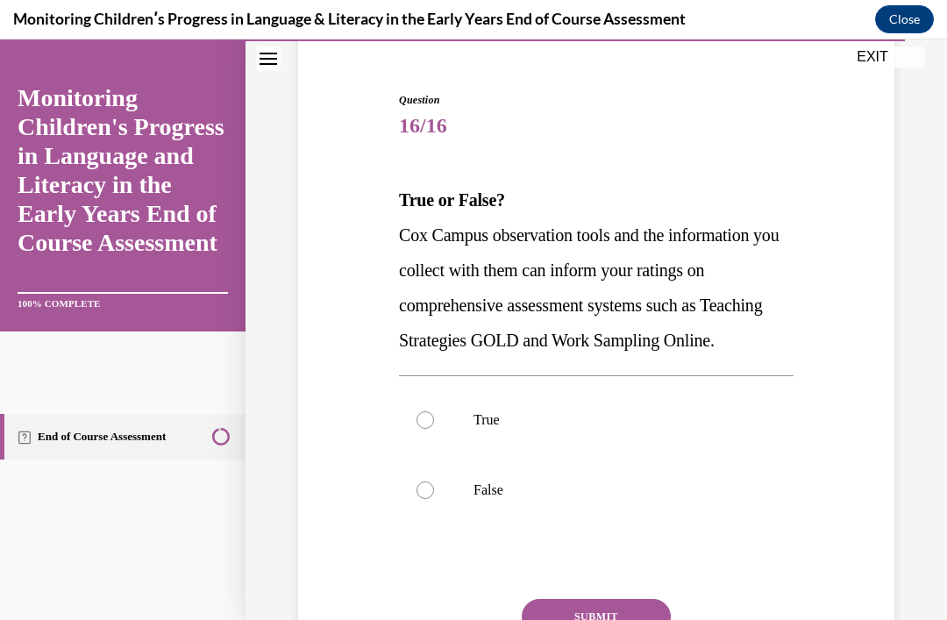
scroll to position [160, 0]
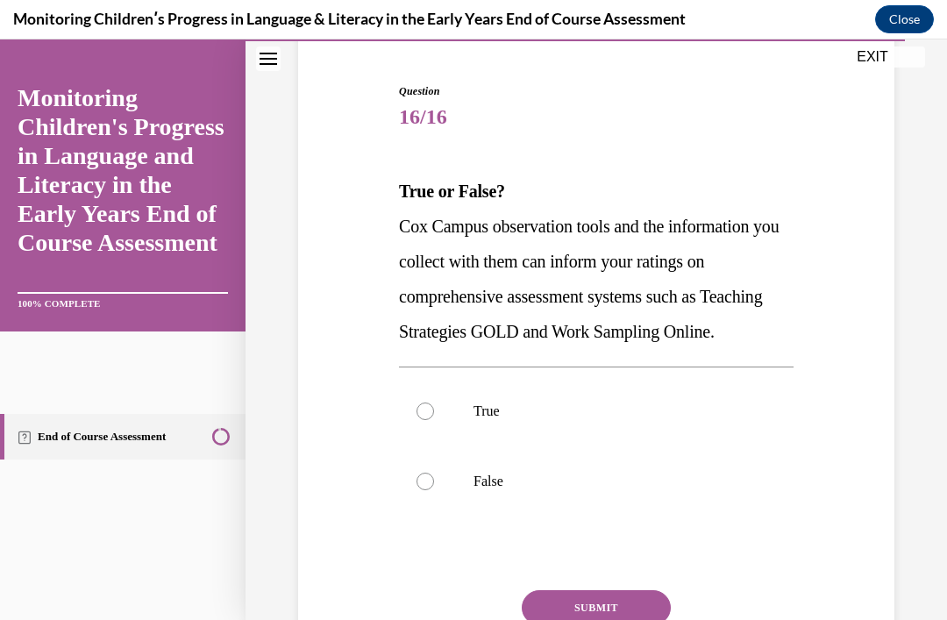
click at [808, 439] on div "Question 16/16 True or False? Cox Campus observation tools and the information …" at bounding box center [596, 382] width 605 height 703
click at [762, 444] on label "True" at bounding box center [596, 411] width 394 height 70
click at [434, 420] on input "True" at bounding box center [425, 411] width 18 height 18
radio input "true"
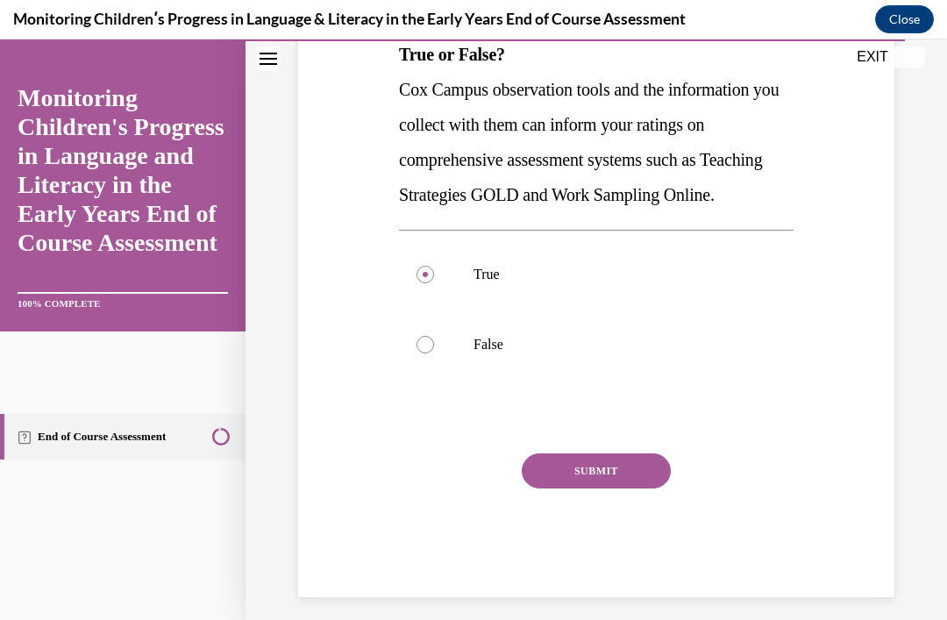
click at [640, 488] on button "SUBMIT" at bounding box center [596, 470] width 149 height 35
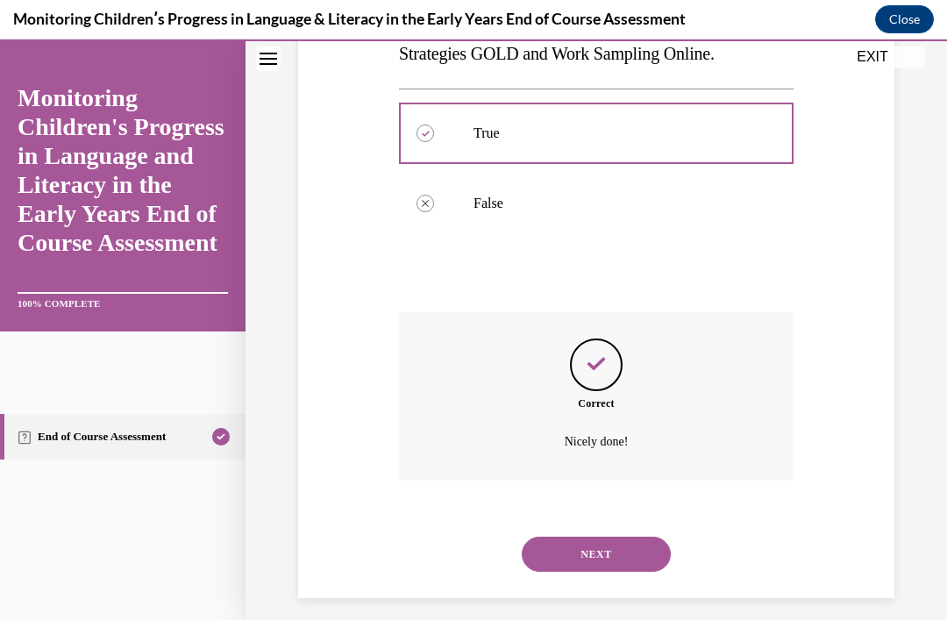
scroll to position [465, 0]
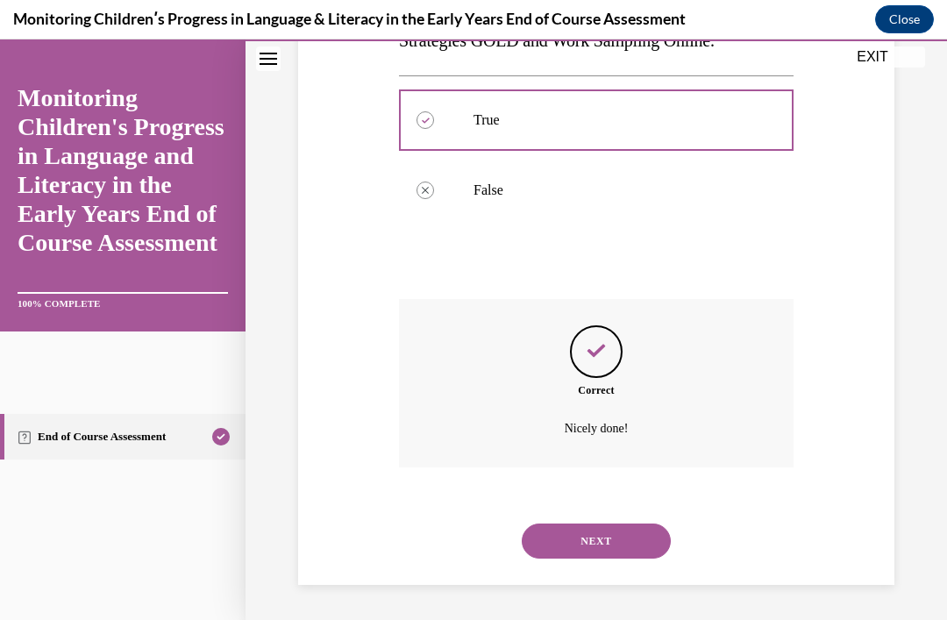
click at [652, 535] on button "NEXT" at bounding box center [596, 540] width 149 height 35
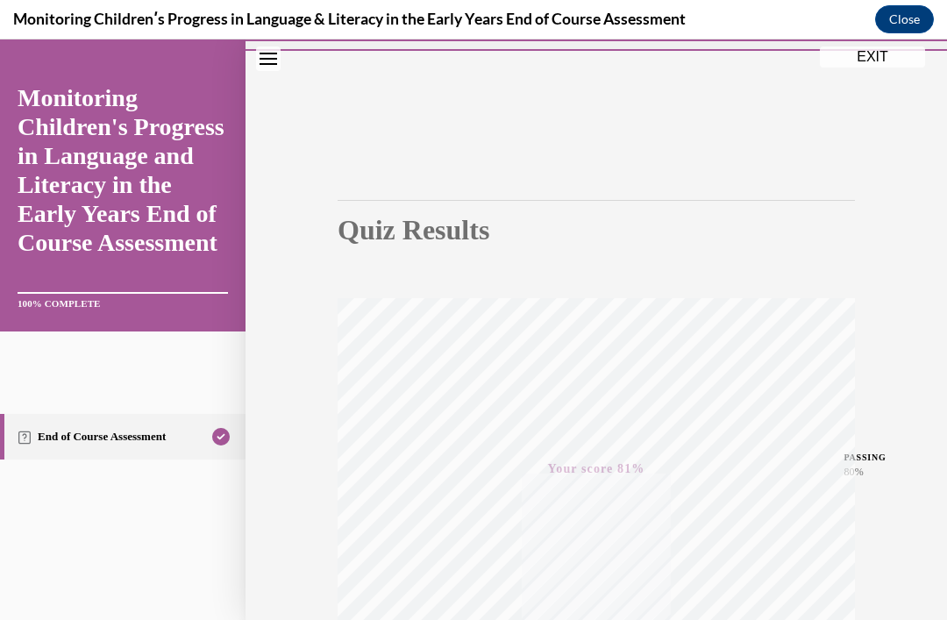
scroll to position [44, 0]
click at [873, 63] on button "EXIT" at bounding box center [872, 66] width 105 height 21
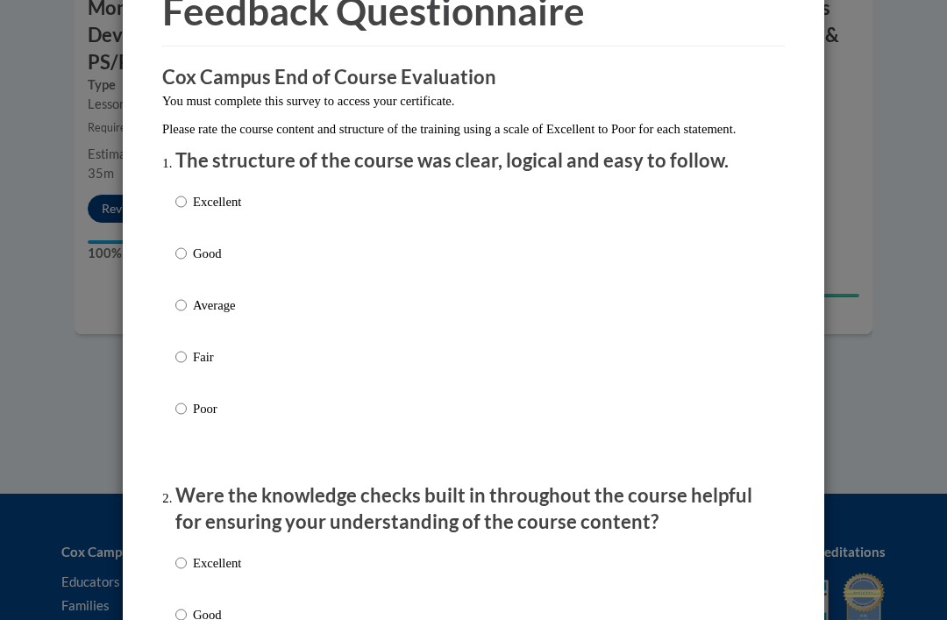
scroll to position [96, 0]
click at [711, 206] on div "Excellent Good Average Fair Poor" at bounding box center [473, 327] width 596 height 286
click at [576, 199] on div "Excellent Good Average Fair Poor" at bounding box center [473, 327] width 596 height 286
click at [204, 179] on li "The structure of the course was clear, logical and easy to follow. Excellent Go…" at bounding box center [473, 309] width 596 height 322
click at [179, 205] on input "Excellent" at bounding box center [180, 202] width 11 height 19
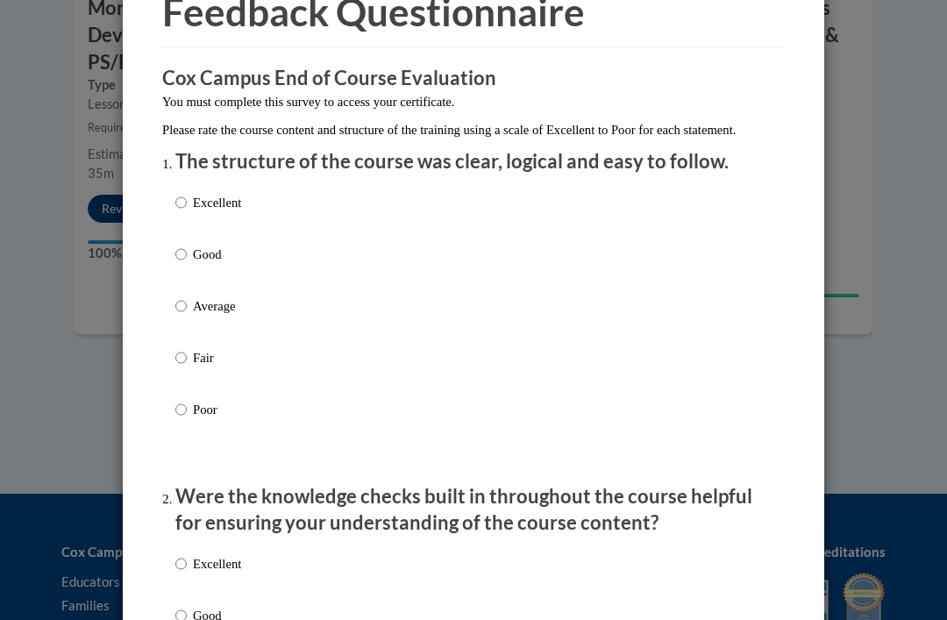
radio input "true"
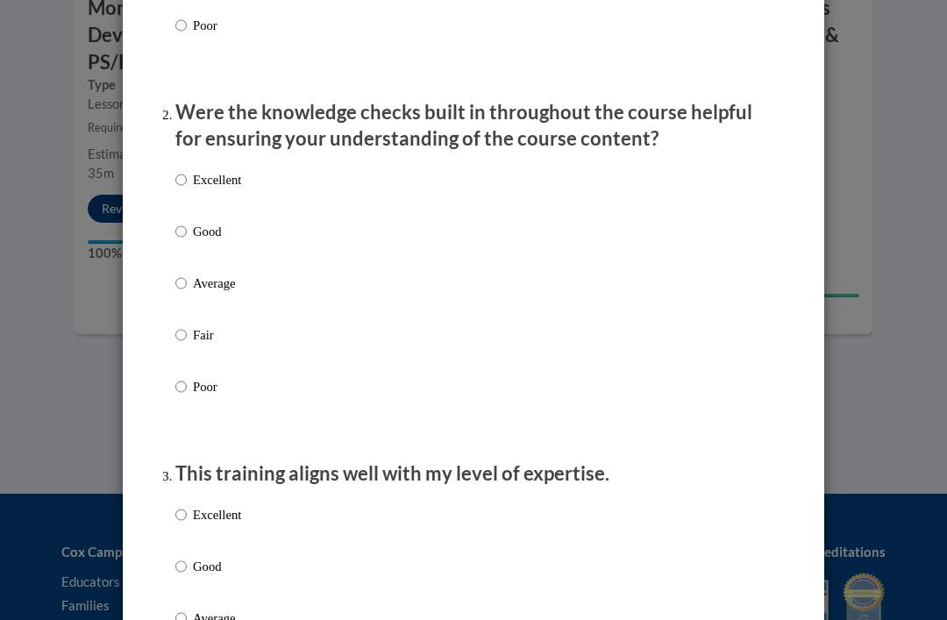
scroll to position [481, 0]
click at [323, 175] on div "Excellent Good Average Fair Poor" at bounding box center [473, 303] width 596 height 286
click at [177, 176] on input "Excellent" at bounding box center [180, 178] width 11 height 19
radio input "true"
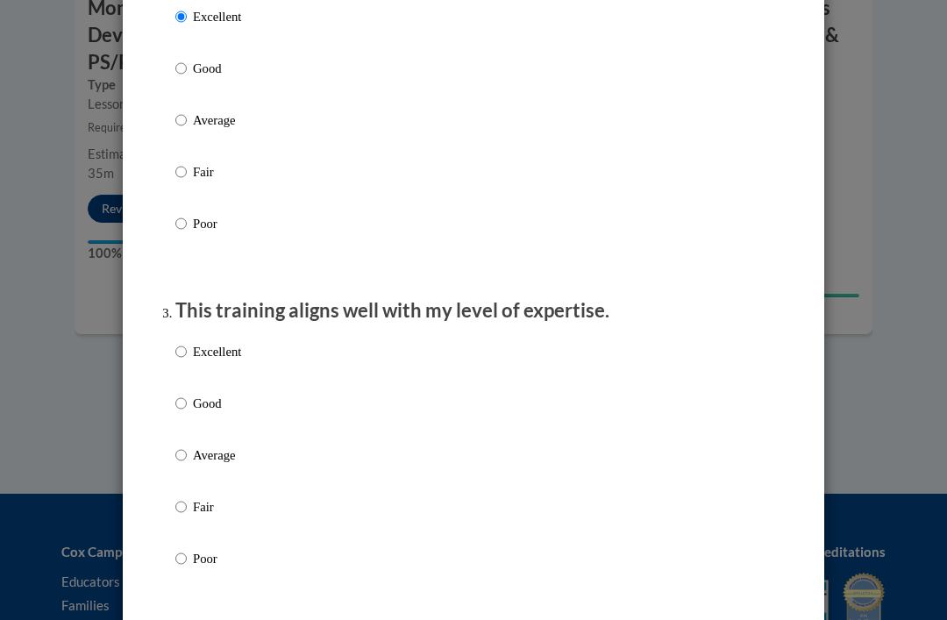
scroll to position [644, 0]
click at [206, 348] on p "Excellent" at bounding box center [217, 350] width 48 height 19
click at [187, 348] on input "Excellent" at bounding box center [180, 350] width 11 height 19
radio input "true"
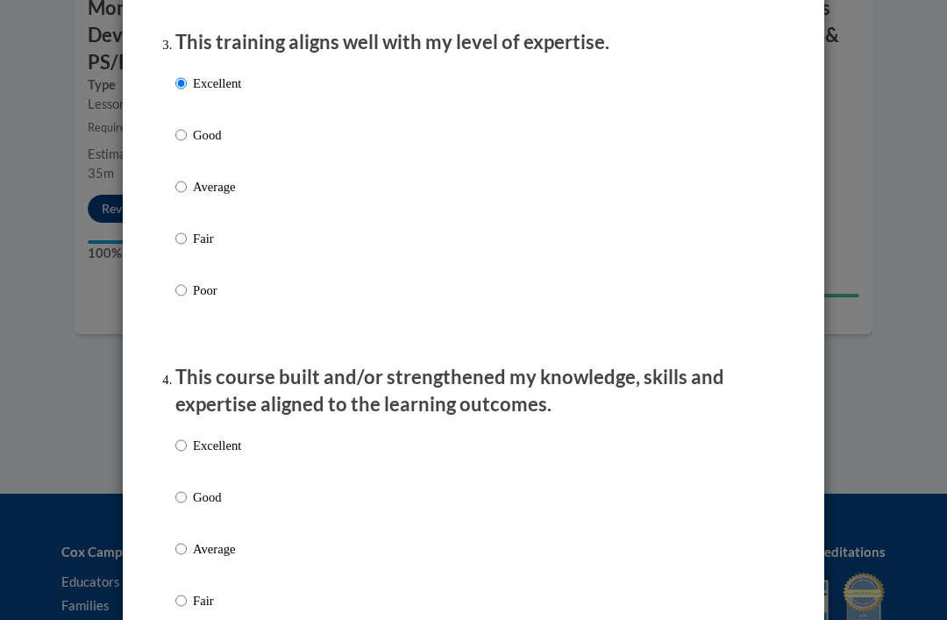
scroll to position [912, 0]
click at [187, 444] on input "Excellent" at bounding box center [180, 444] width 11 height 19
radio input "true"
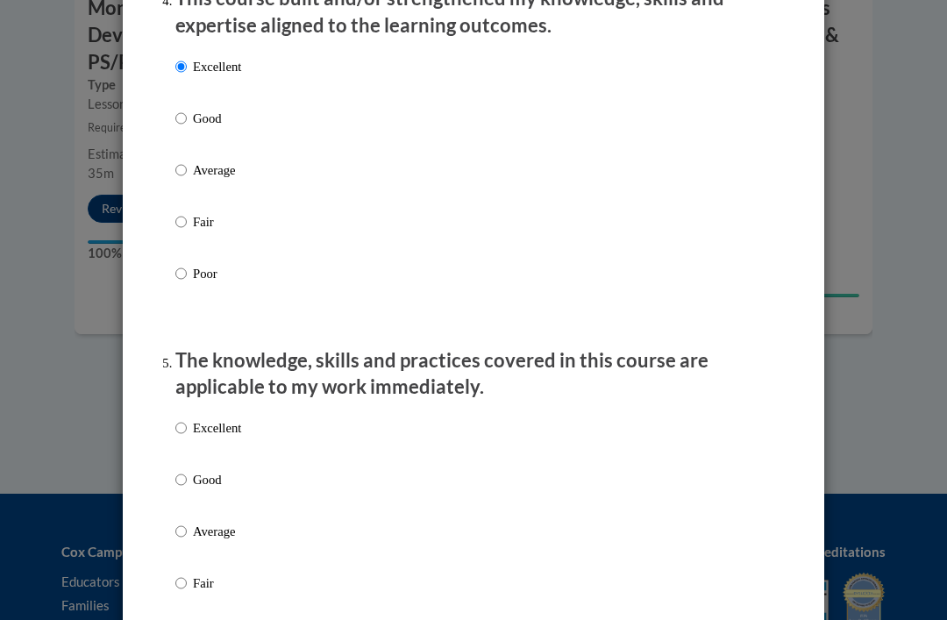
scroll to position [1295, 0]
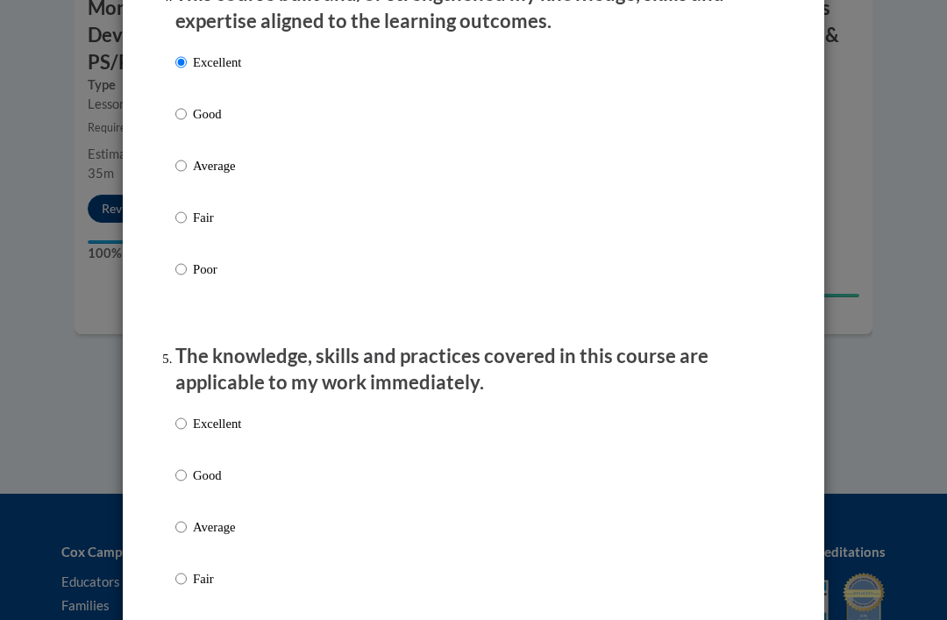
click at [181, 416] on input "Excellent" at bounding box center [180, 423] width 11 height 19
radio input "true"
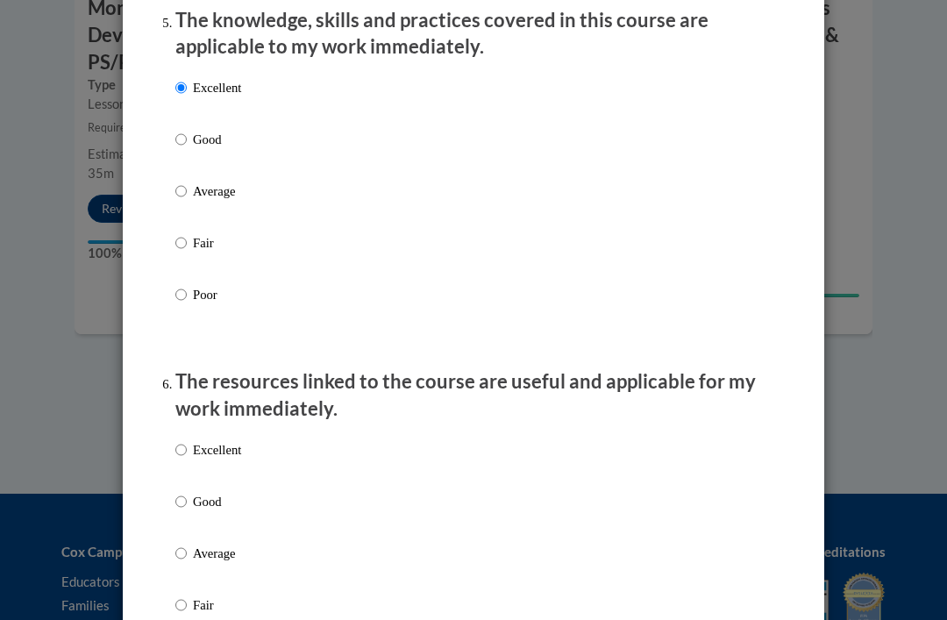
scroll to position [1634, 0]
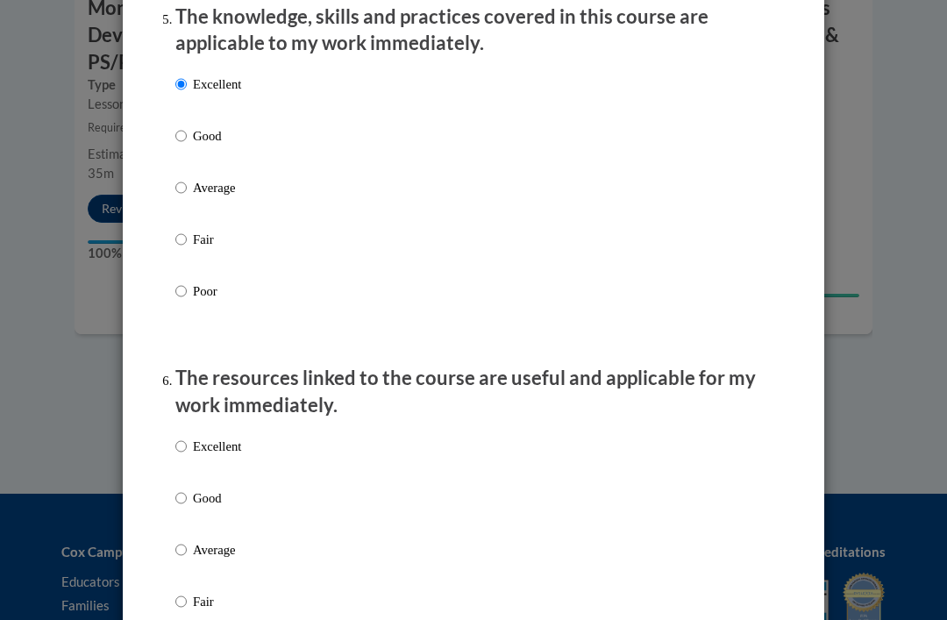
click at [175, 448] on label "Excellent" at bounding box center [208, 460] width 66 height 47
click at [175, 448] on input "Excellent" at bounding box center [180, 446] width 11 height 19
radio input "true"
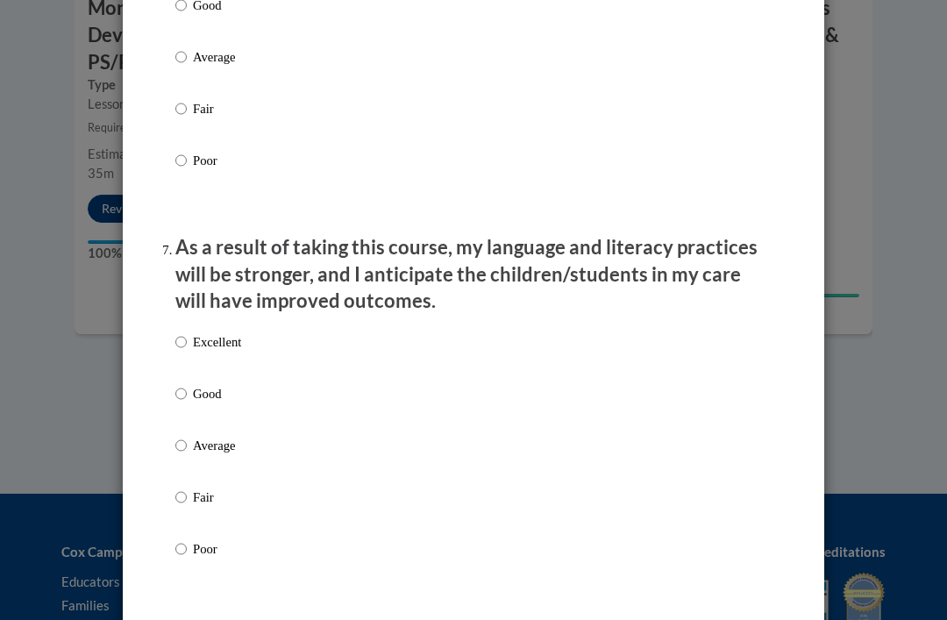
scroll to position [2133, 0]
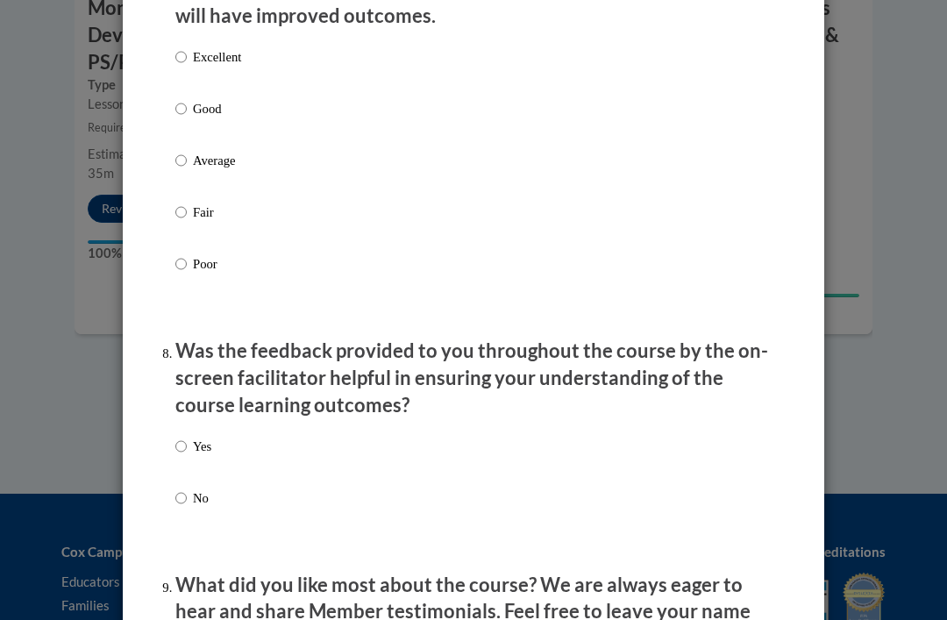
scroll to position [2424, 0]
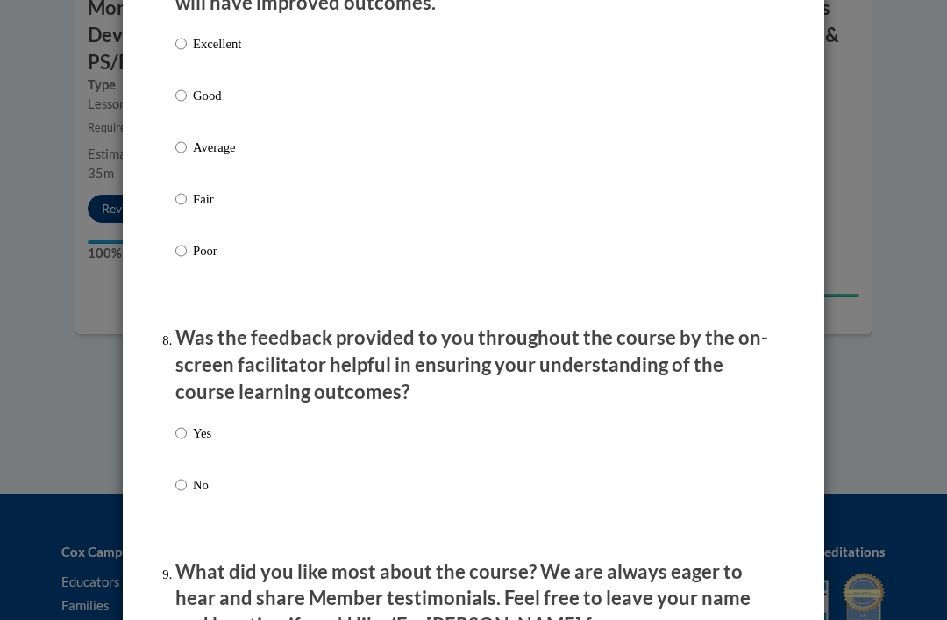
click at [179, 423] on input "Yes" at bounding box center [180, 432] width 11 height 19
radio input "true"
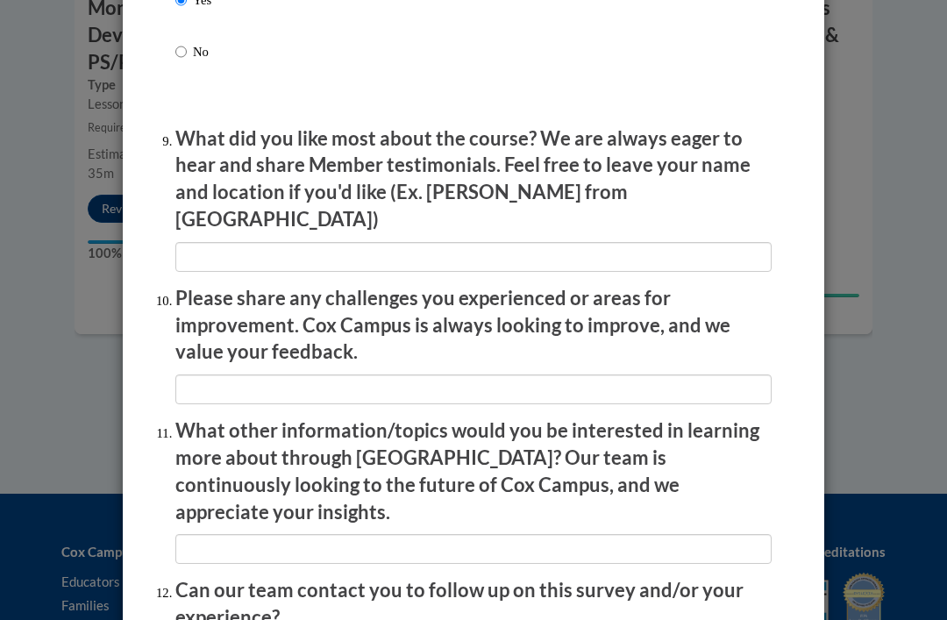
scroll to position [2863, 0]
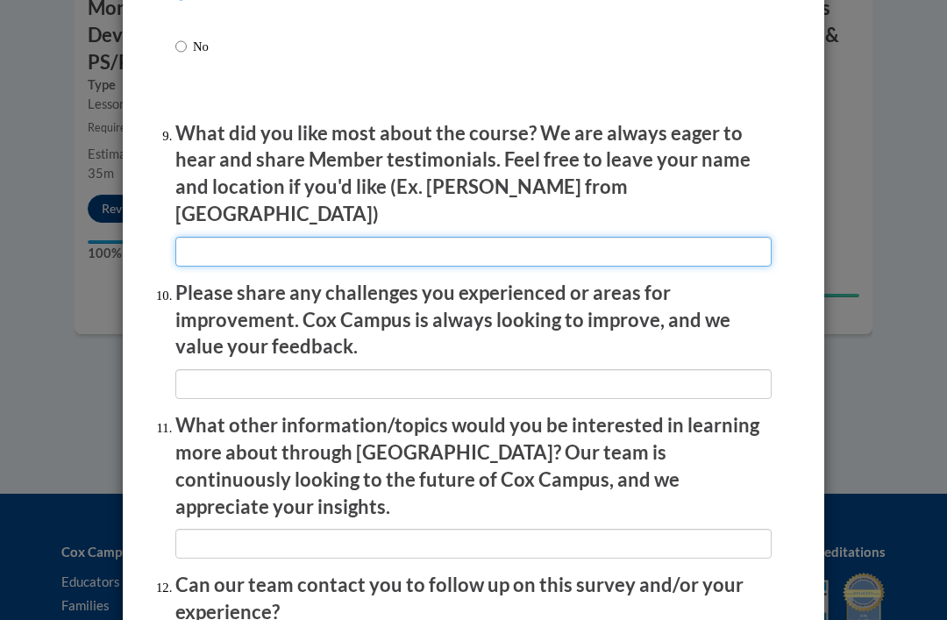
click at [692, 237] on input "textbox" at bounding box center [473, 252] width 596 height 30
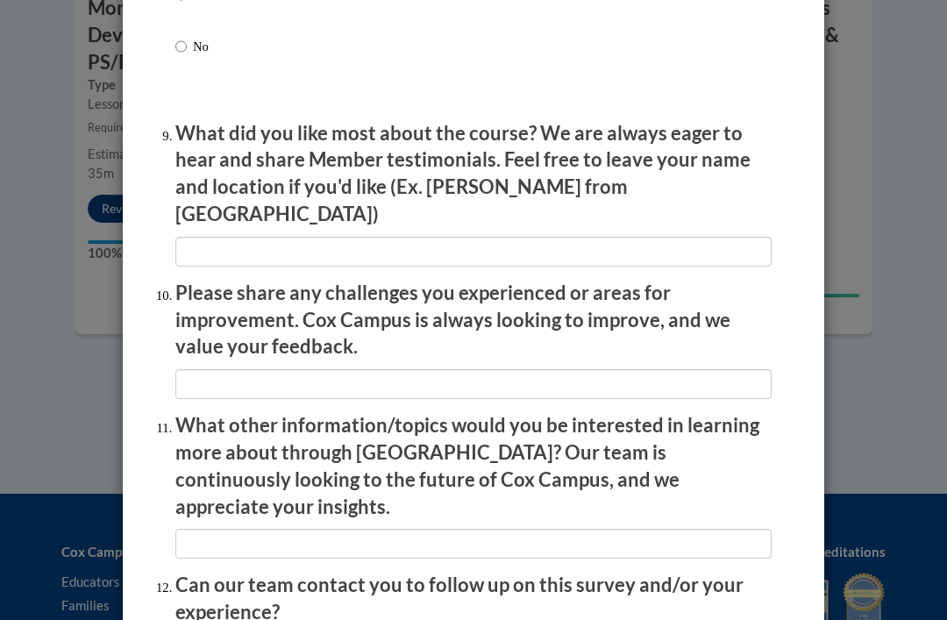
click at [891, 122] on div "Feedback Questionnaire Rate Course Comments Cox Campus End of Course Evaluation…" at bounding box center [473, 310] width 947 height 620
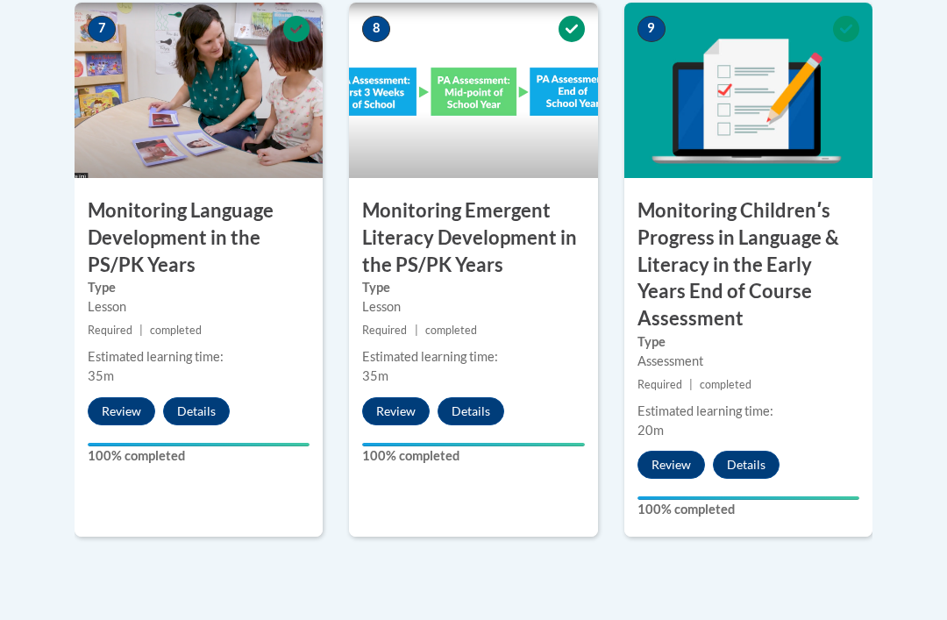
click at [664, 451] on button "Review" at bounding box center [670, 465] width 67 height 28
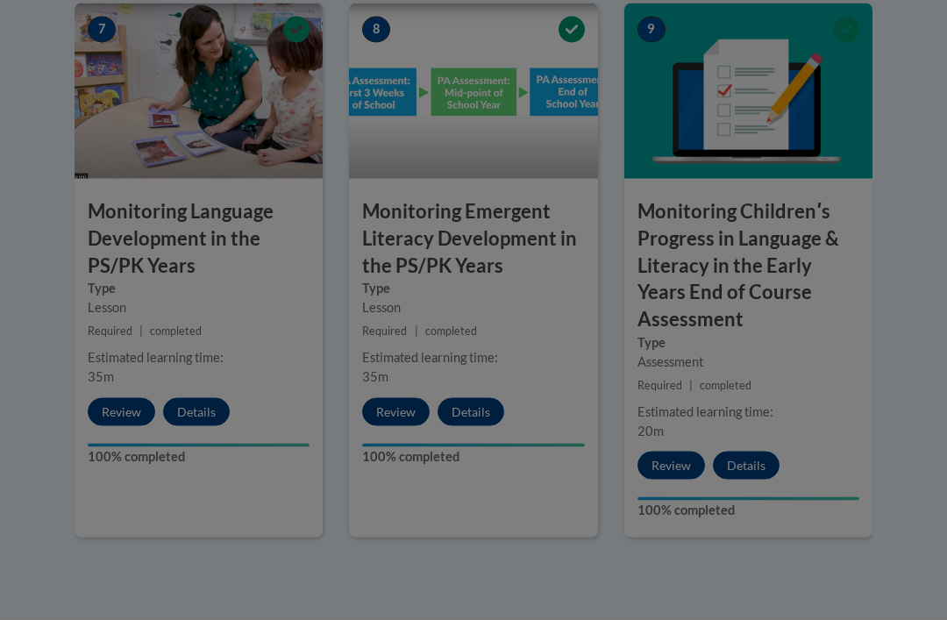
scroll to position [1726, 0]
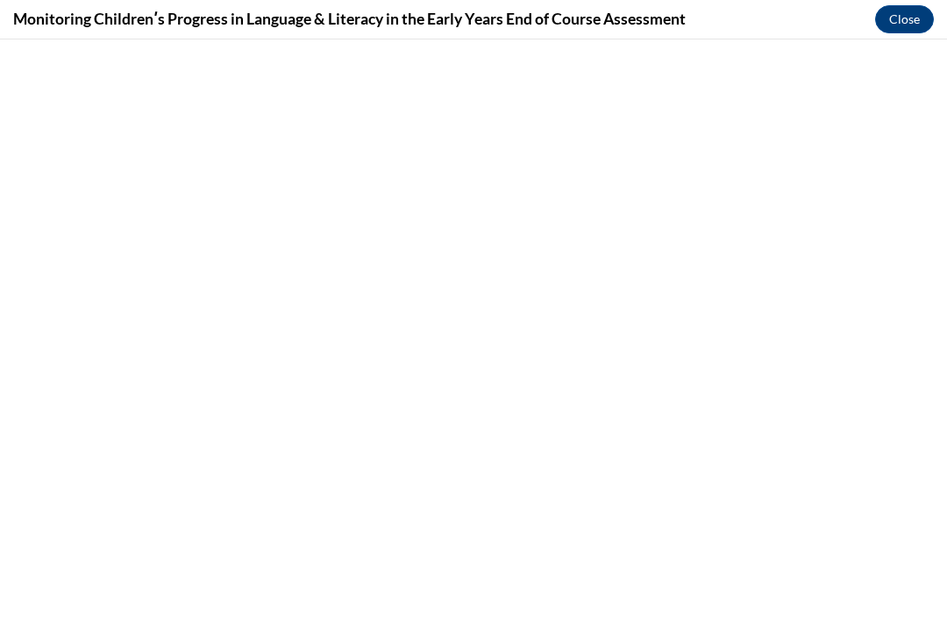
click at [892, 17] on button "Close" at bounding box center [904, 19] width 59 height 28
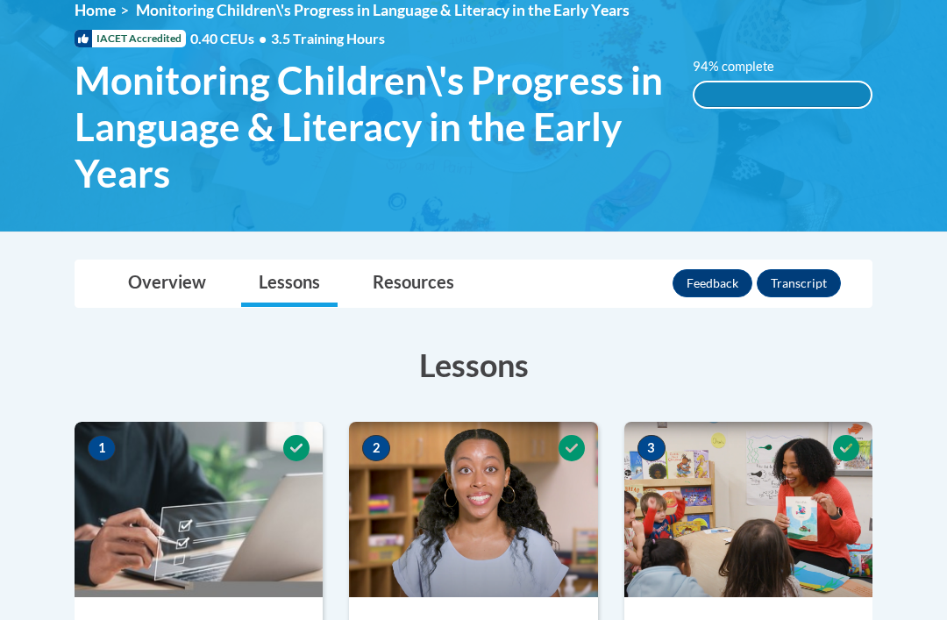
scroll to position [252, 0]
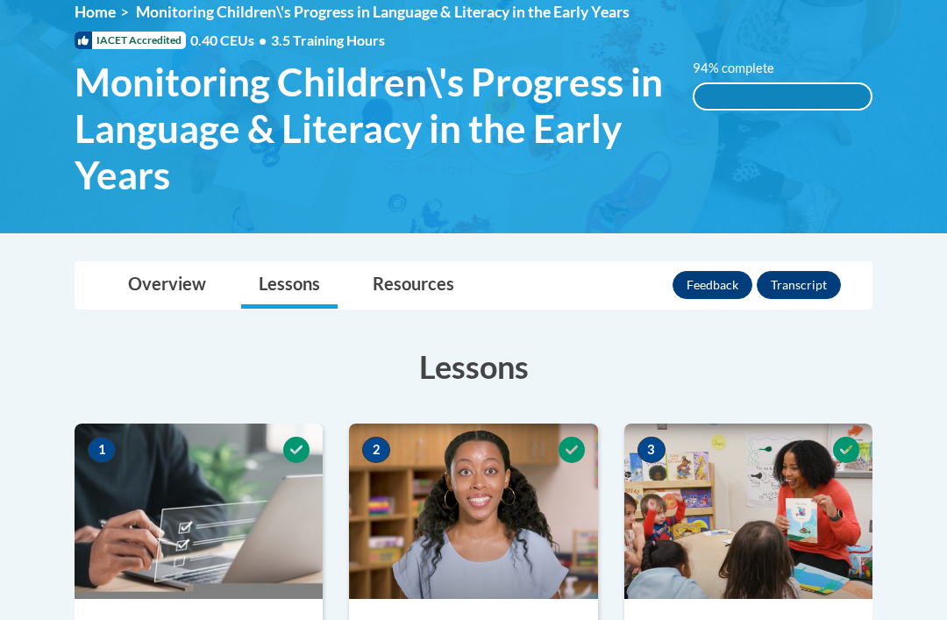
click at [845, 270] on div "Overview Lessons Resources Feedback Transcript" at bounding box center [474, 285] width 770 height 46
click at [821, 291] on button "Transcript" at bounding box center [798, 285] width 84 height 28
